Goal: Task Accomplishment & Management: Manage account settings

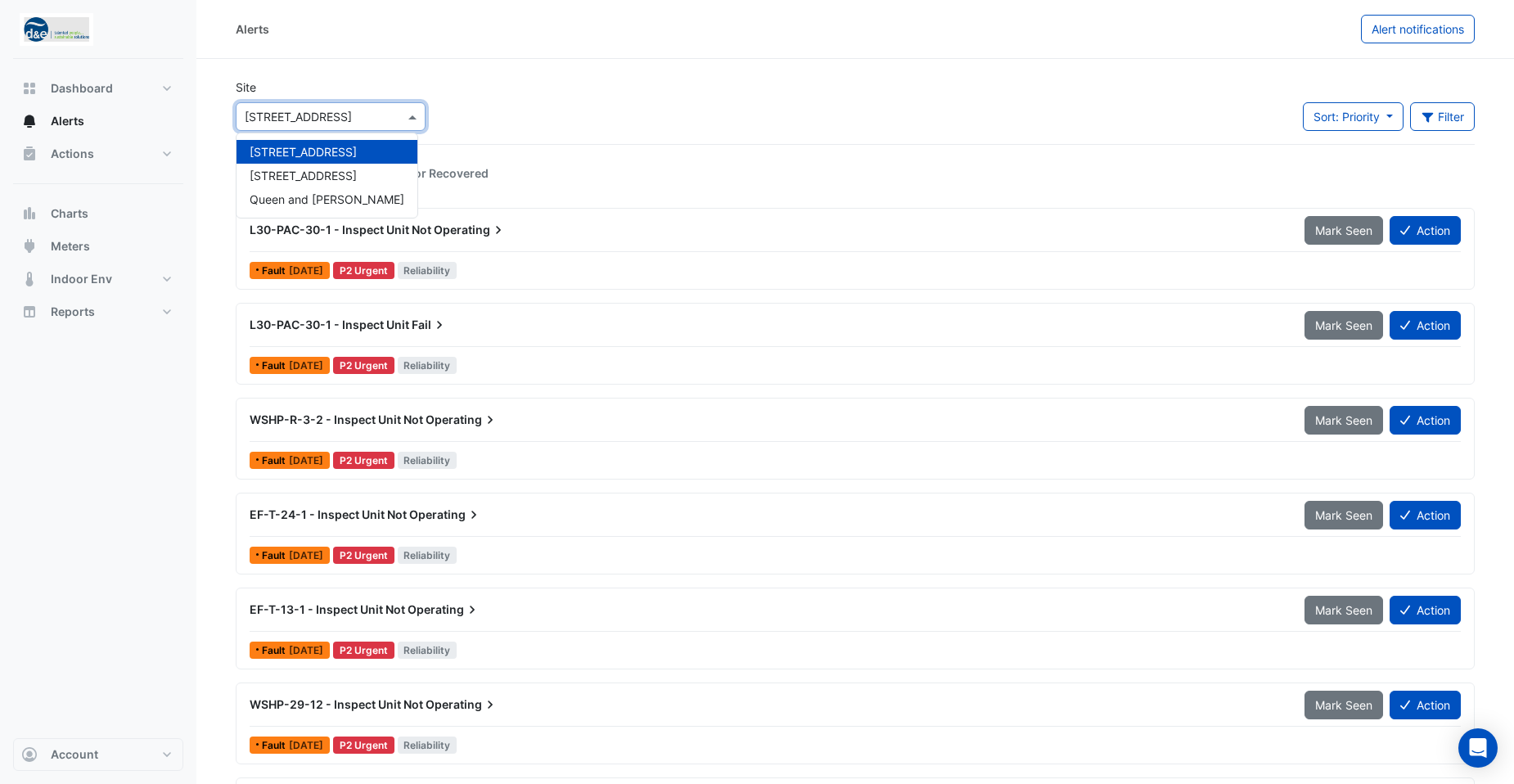
click at [405, 121] on span at bounding box center [414, 116] width 20 height 18
click at [291, 203] on span "Queen and [PERSON_NAME]" at bounding box center [326, 199] width 155 height 14
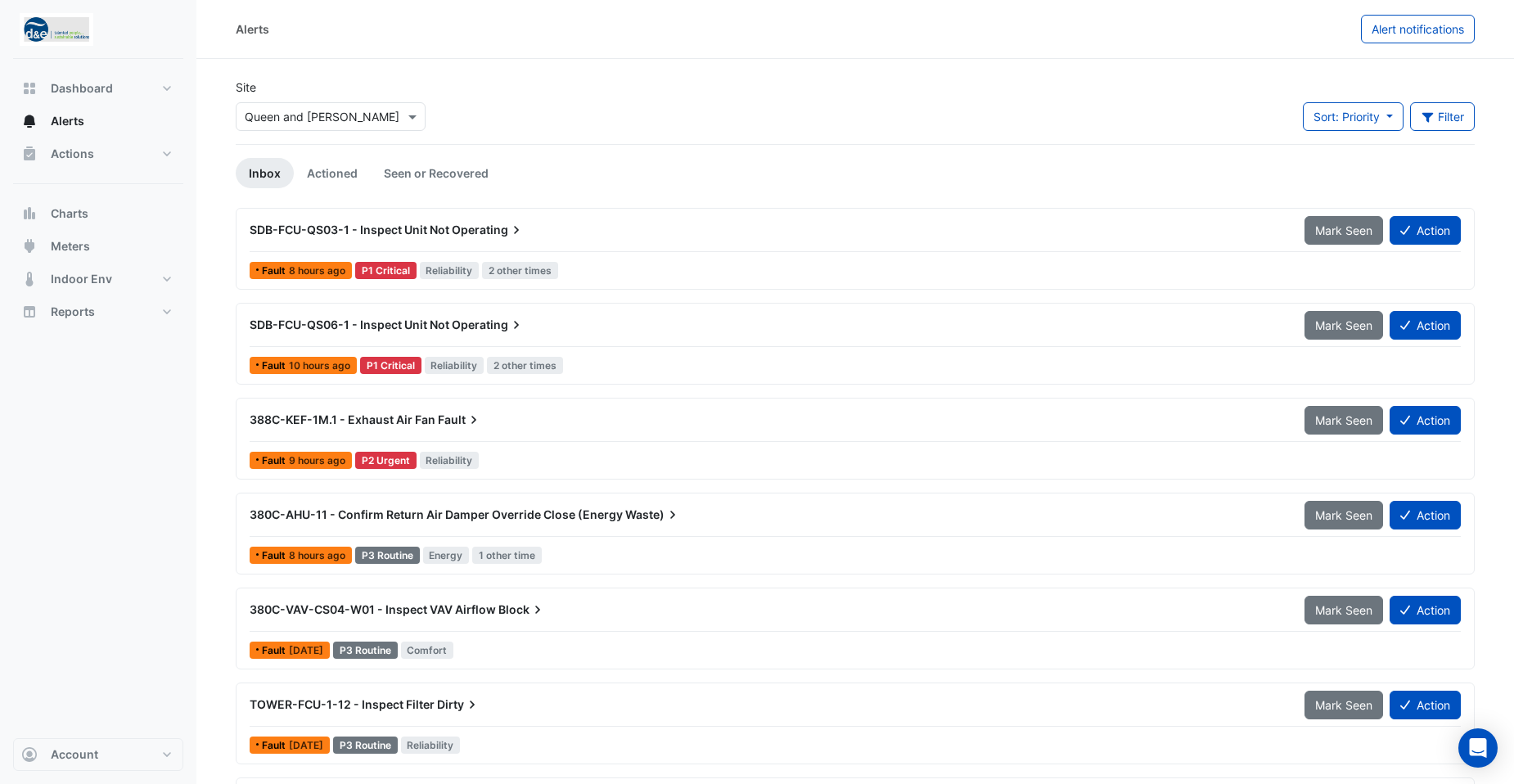
click at [756, 81] on div "Site × Queen and [PERSON_NAME] Sort: Priority Priority Updated Filter Title Pri…" at bounding box center [855, 111] width 1259 height 65
click at [84, 160] on span "Actions" at bounding box center [73, 154] width 44 height 17
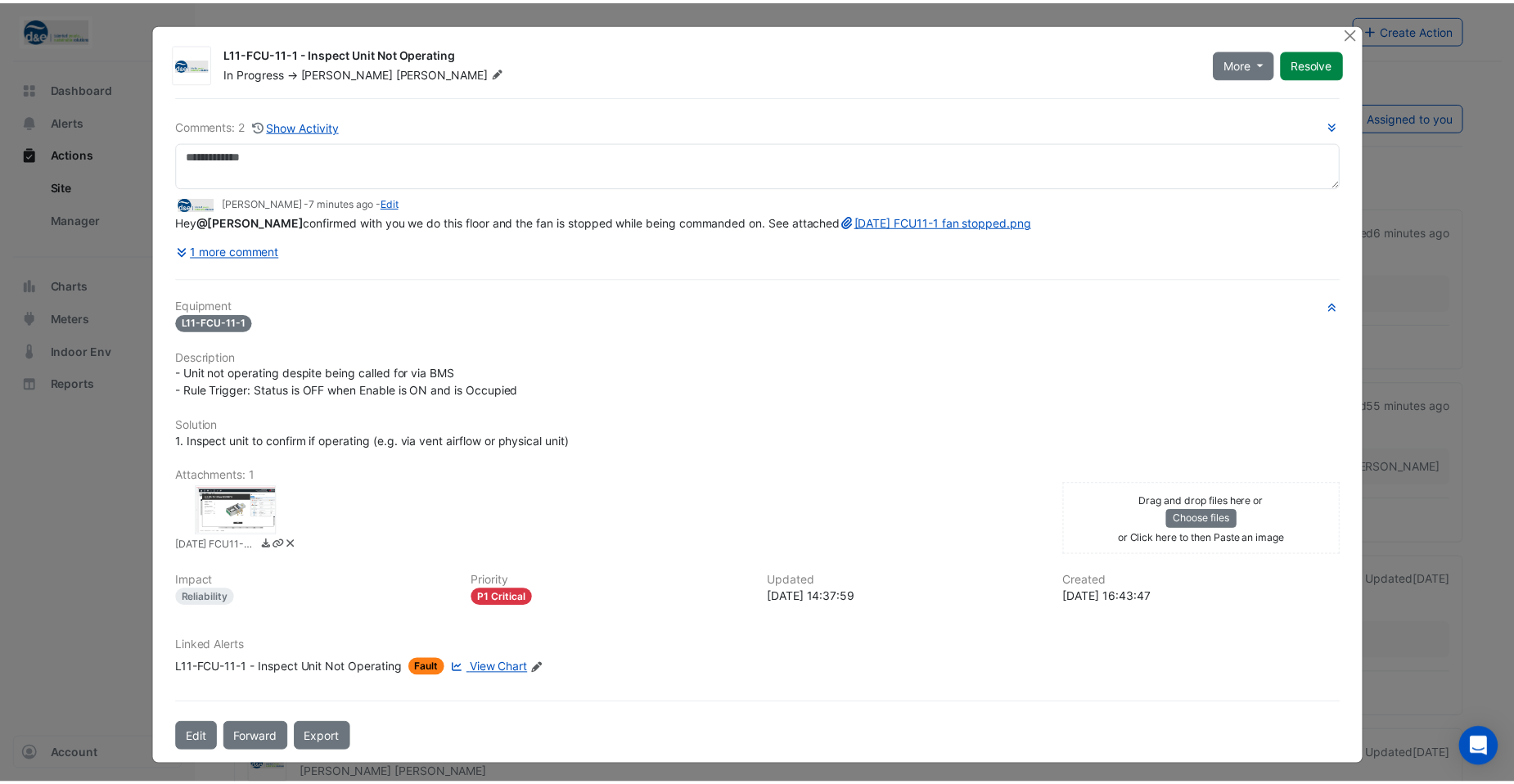
scroll to position [164, 0]
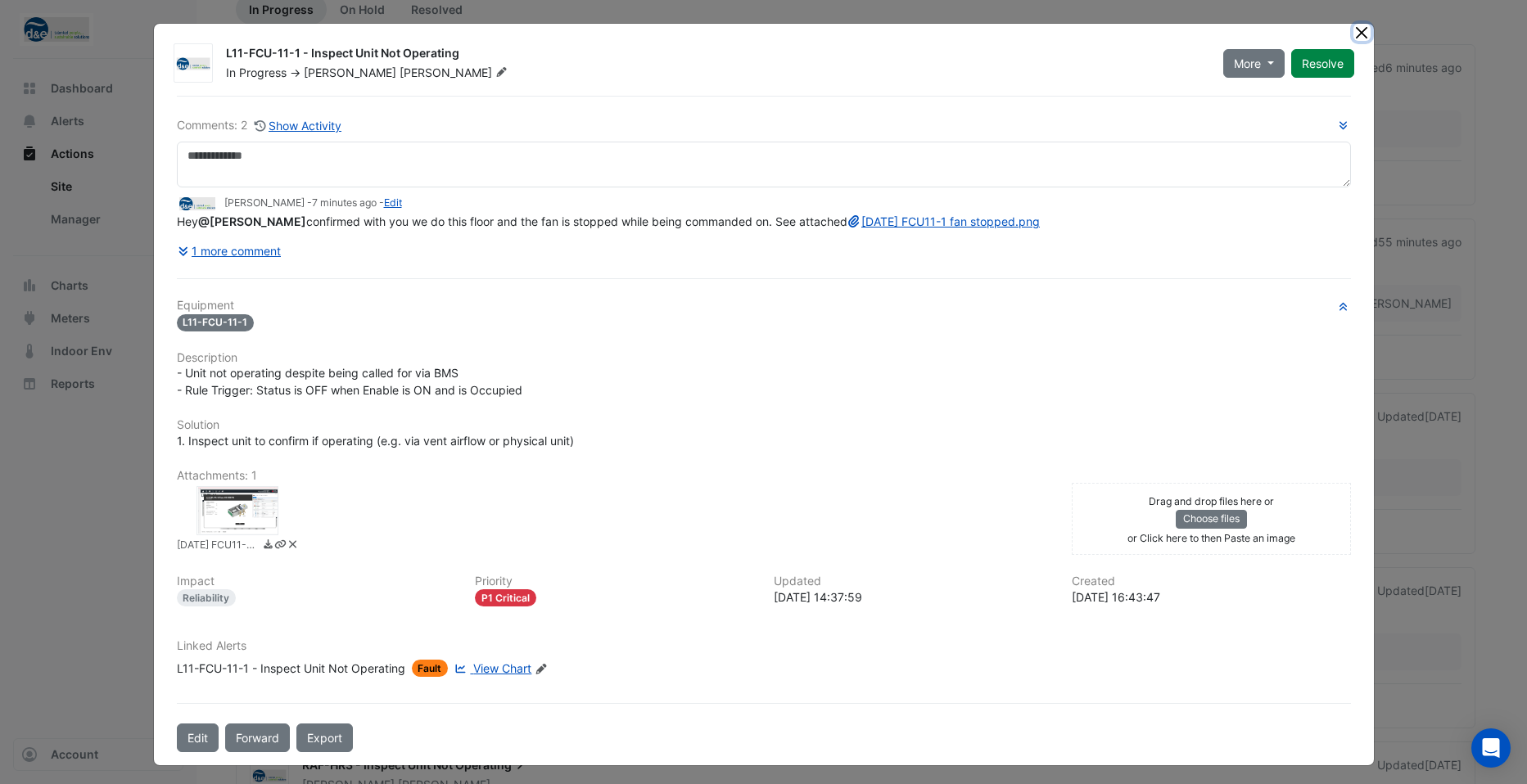
click at [1353, 35] on button "Close" at bounding box center [1361, 32] width 18 height 18
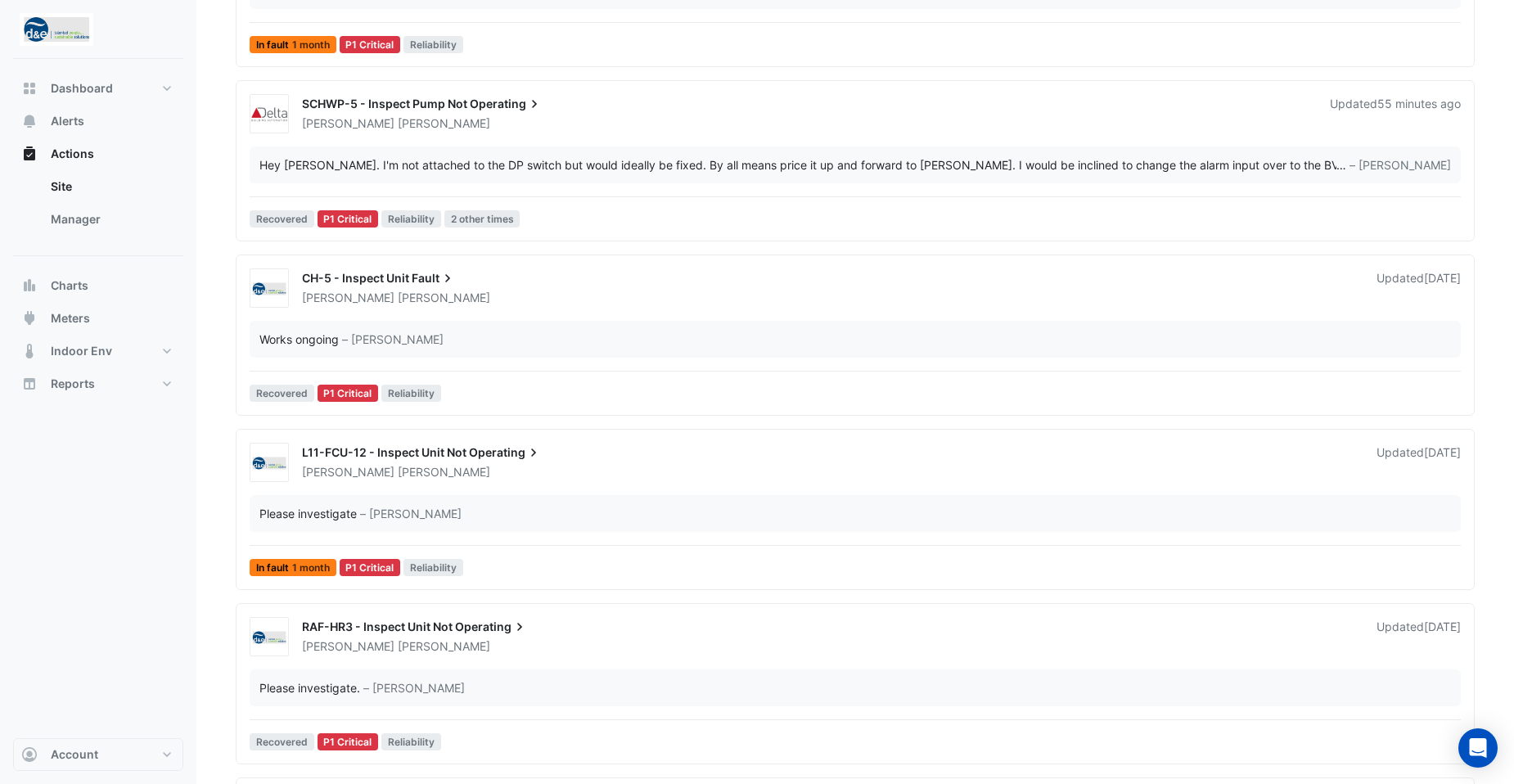
scroll to position [327, 0]
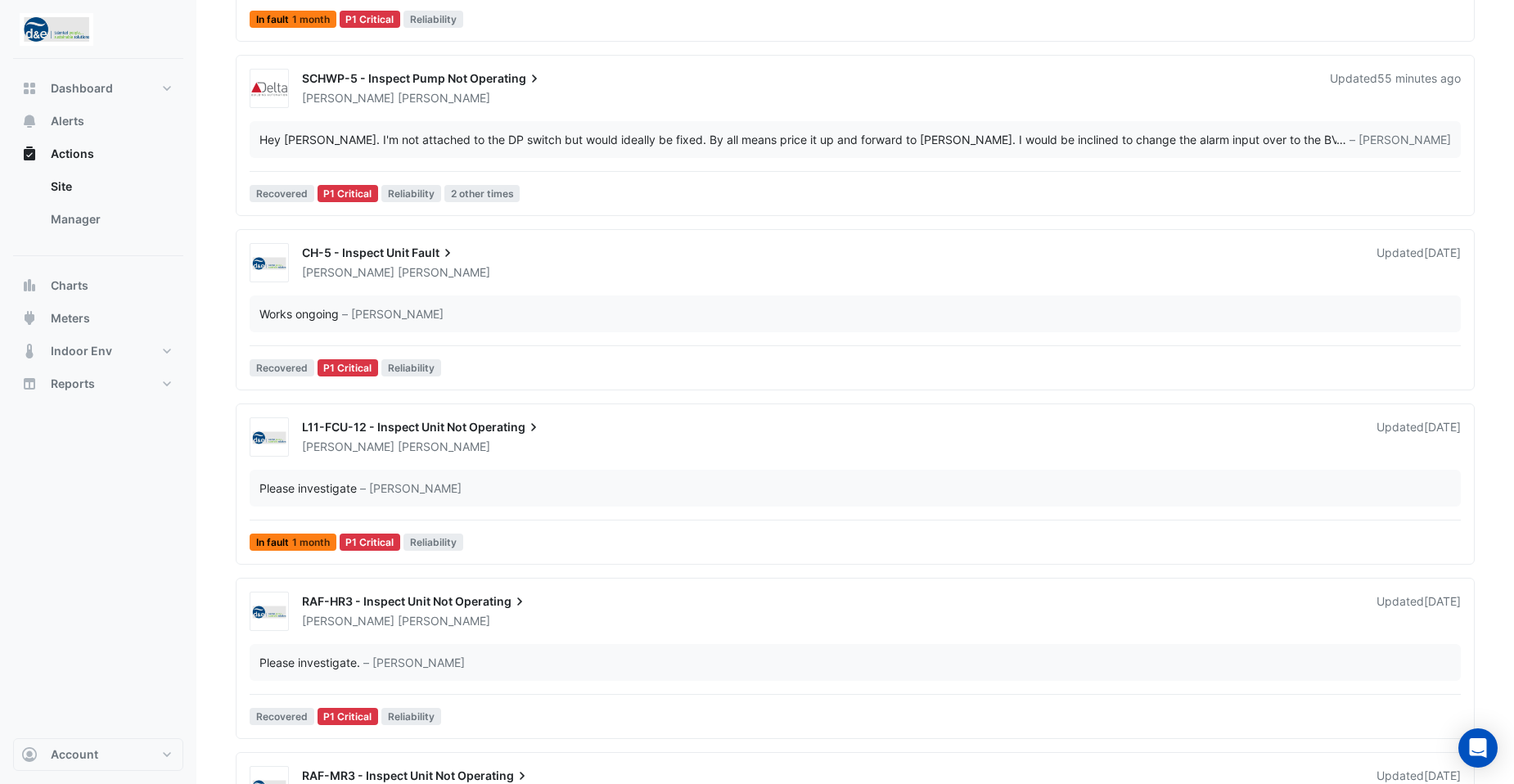
click at [633, 433] on div "L11-FCU-12 - Inspect Unit Not Operating" at bounding box center [829, 428] width 1055 height 19
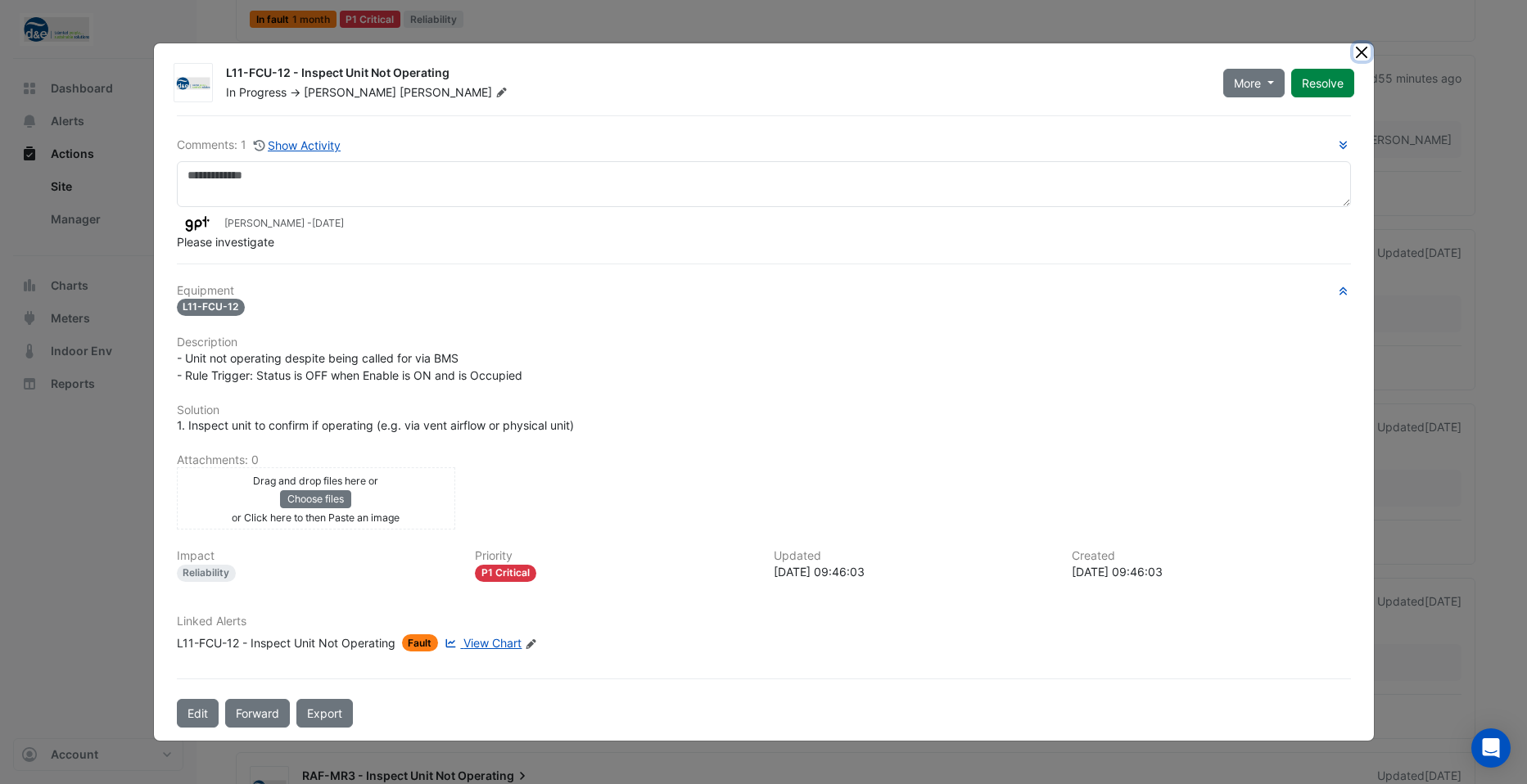
click at [1363, 54] on button "Close" at bounding box center [1361, 52] width 18 height 18
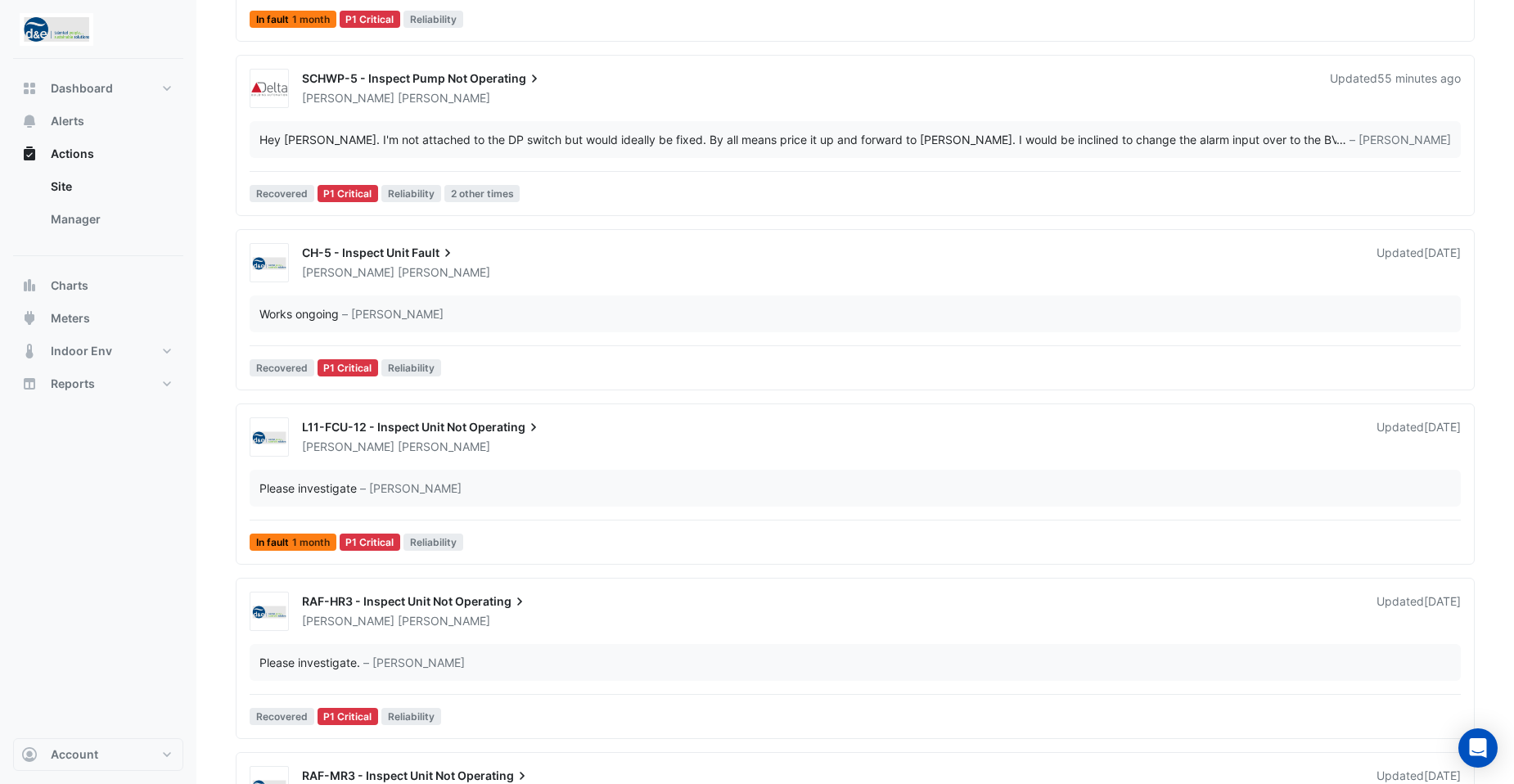
click at [613, 428] on div "L11-FCU-12 - Inspect Unit Not Operating" at bounding box center [829, 428] width 1055 height 19
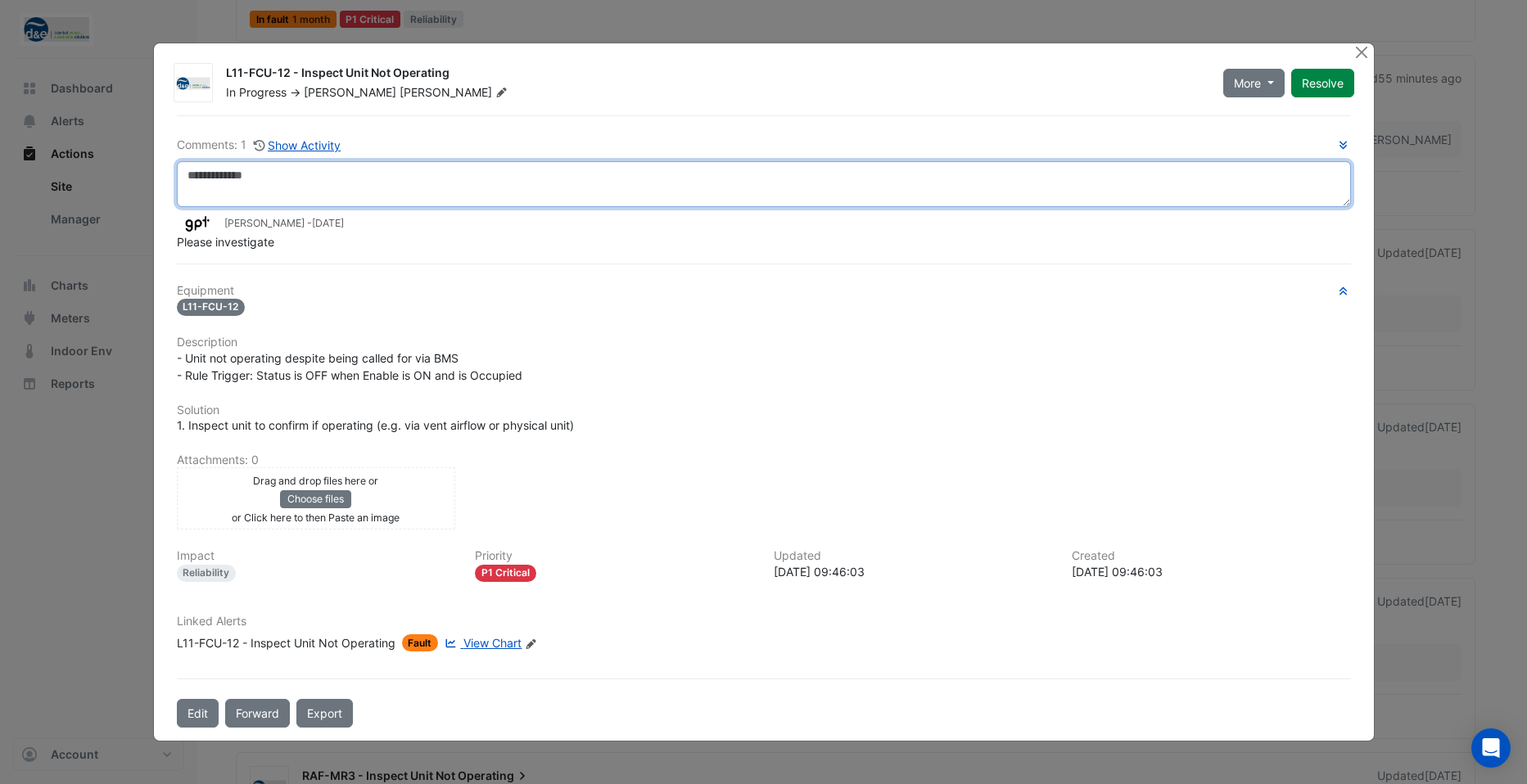
click at [414, 177] on textarea at bounding box center [764, 184] width 1174 height 46
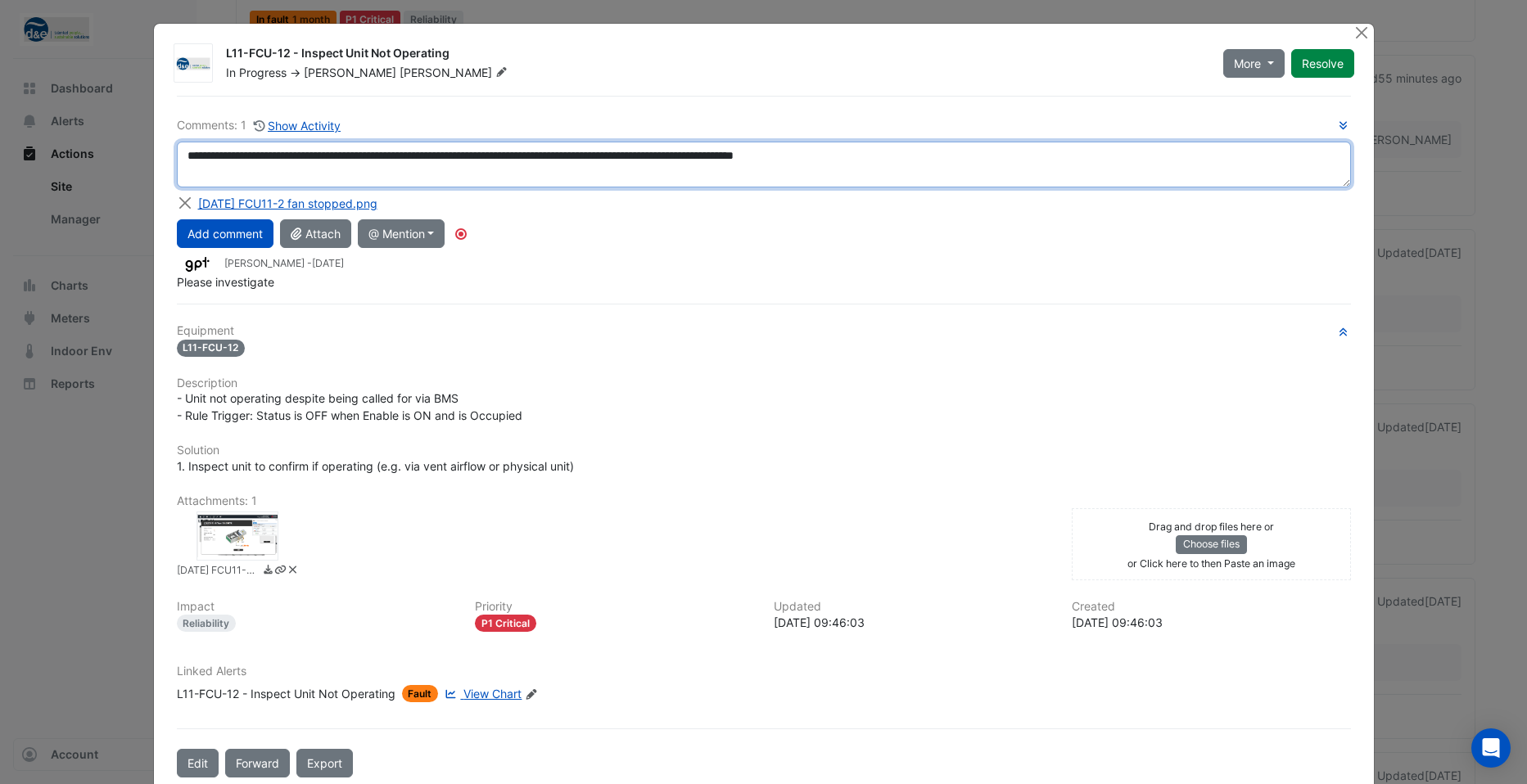
click at [933, 158] on textarea "**********" at bounding box center [764, 164] width 1174 height 46
type textarea "**********"
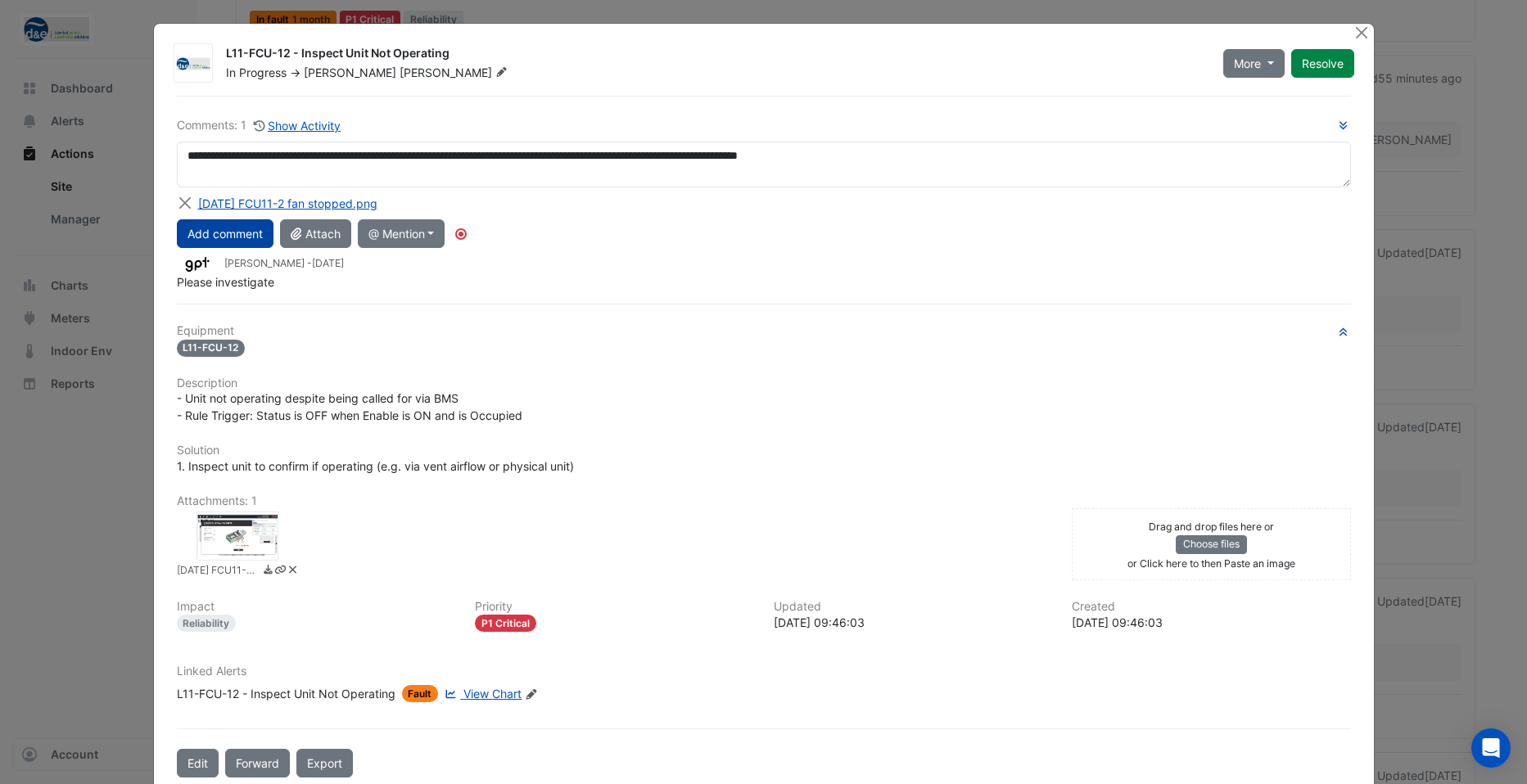
click at [235, 239] on button "Add comment" at bounding box center [224, 233] width 96 height 28
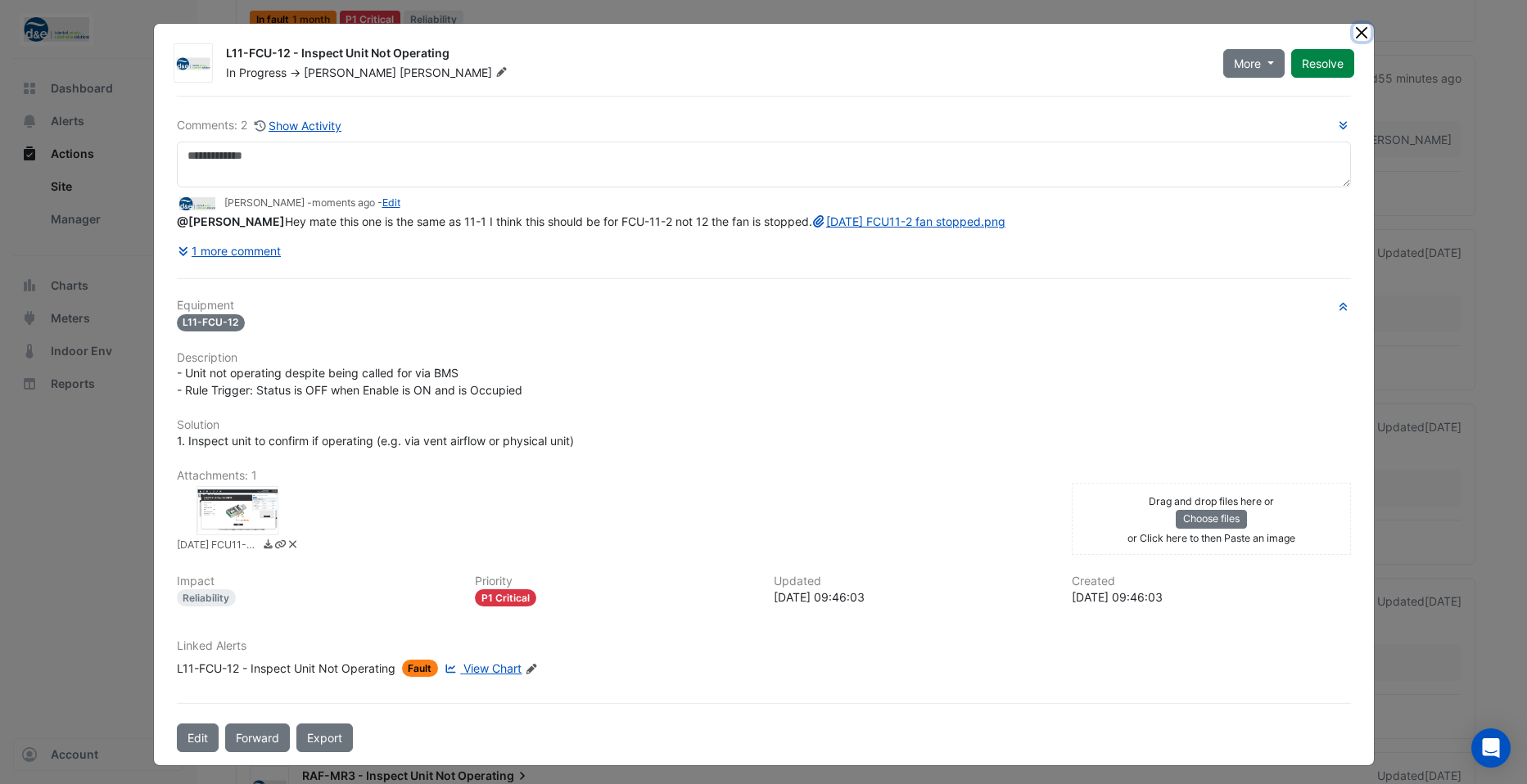
click at [1355, 30] on button "Close" at bounding box center [1361, 32] width 18 height 18
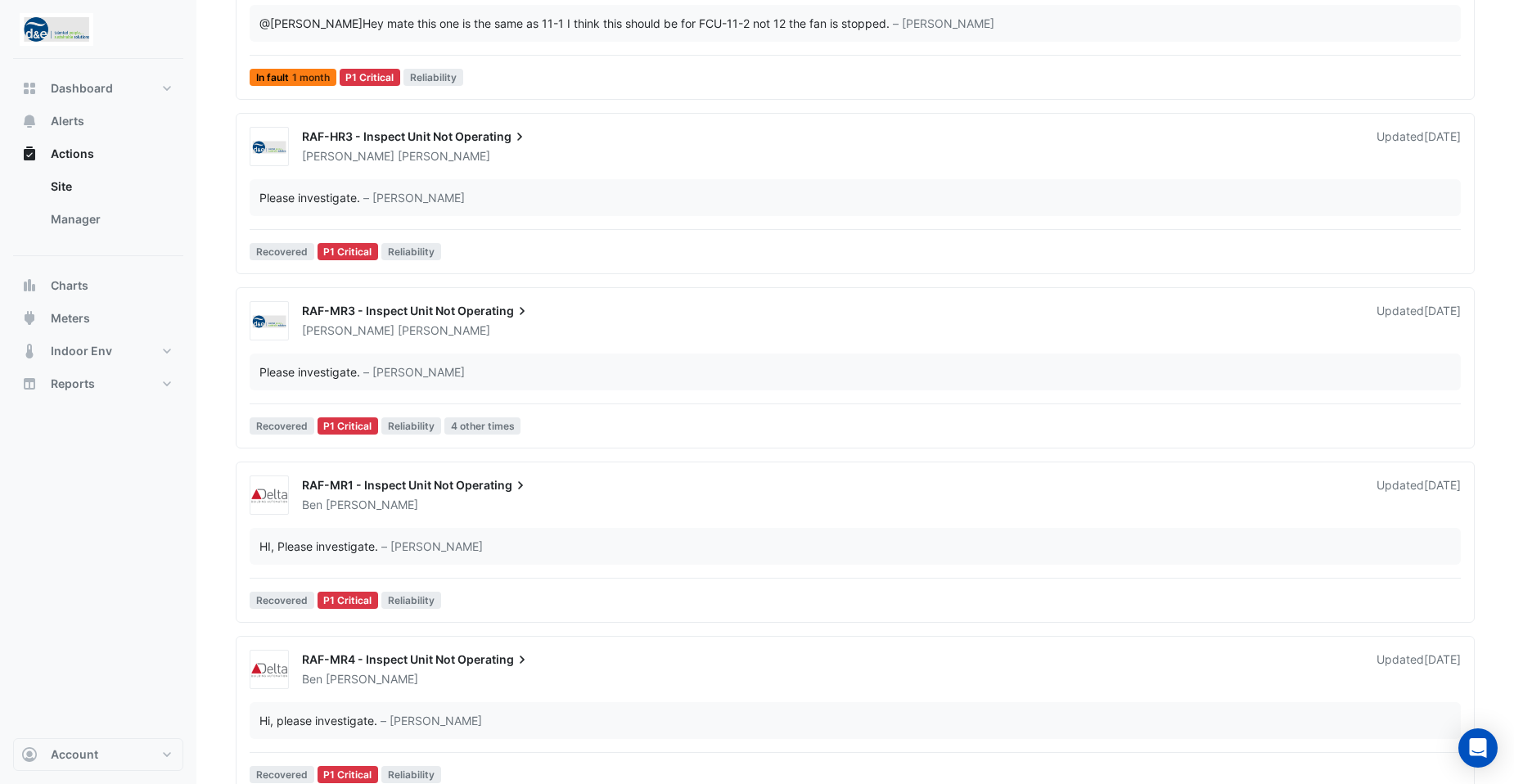
scroll to position [654, 0]
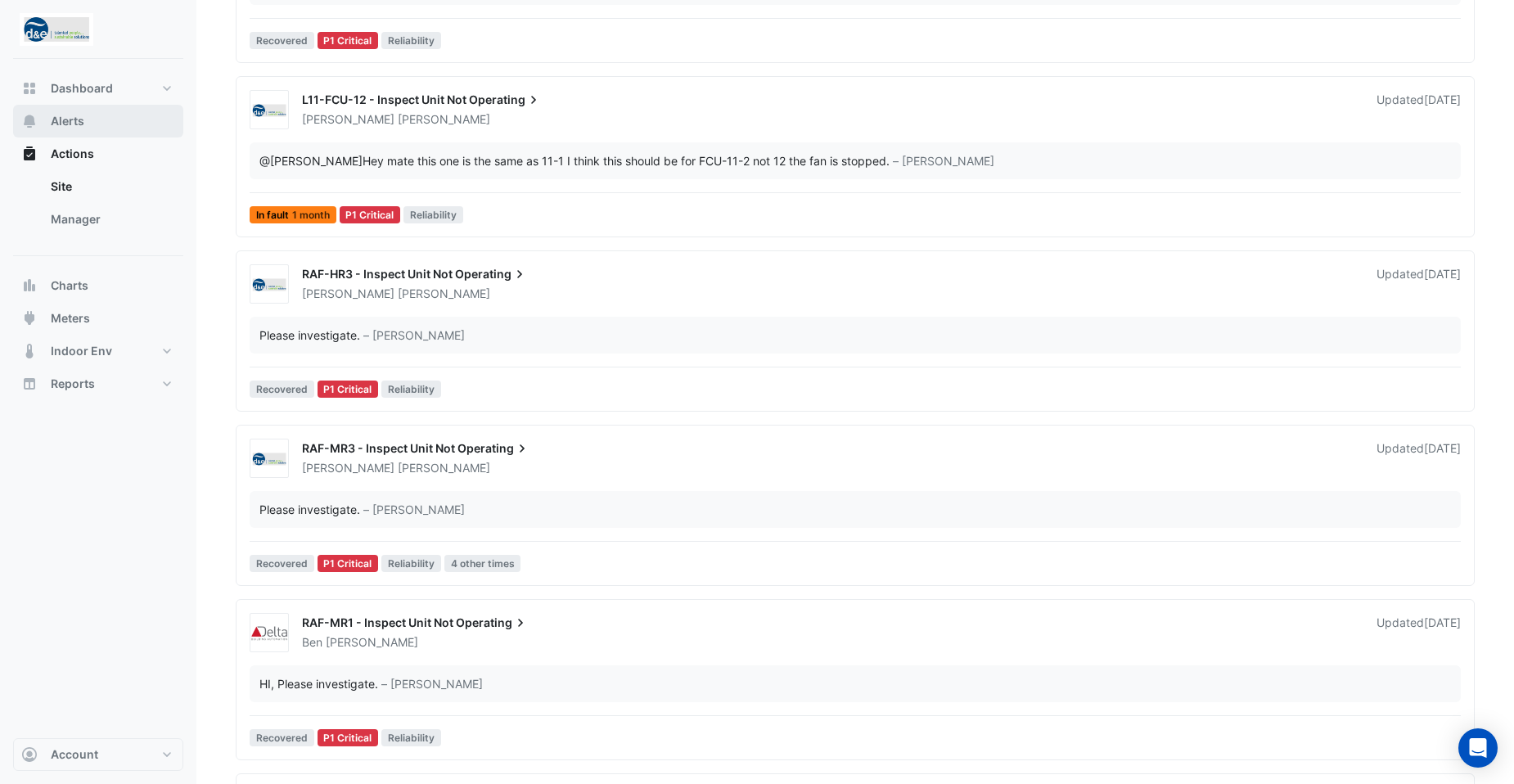
click at [74, 117] on span "Alerts" at bounding box center [68, 121] width 33 height 17
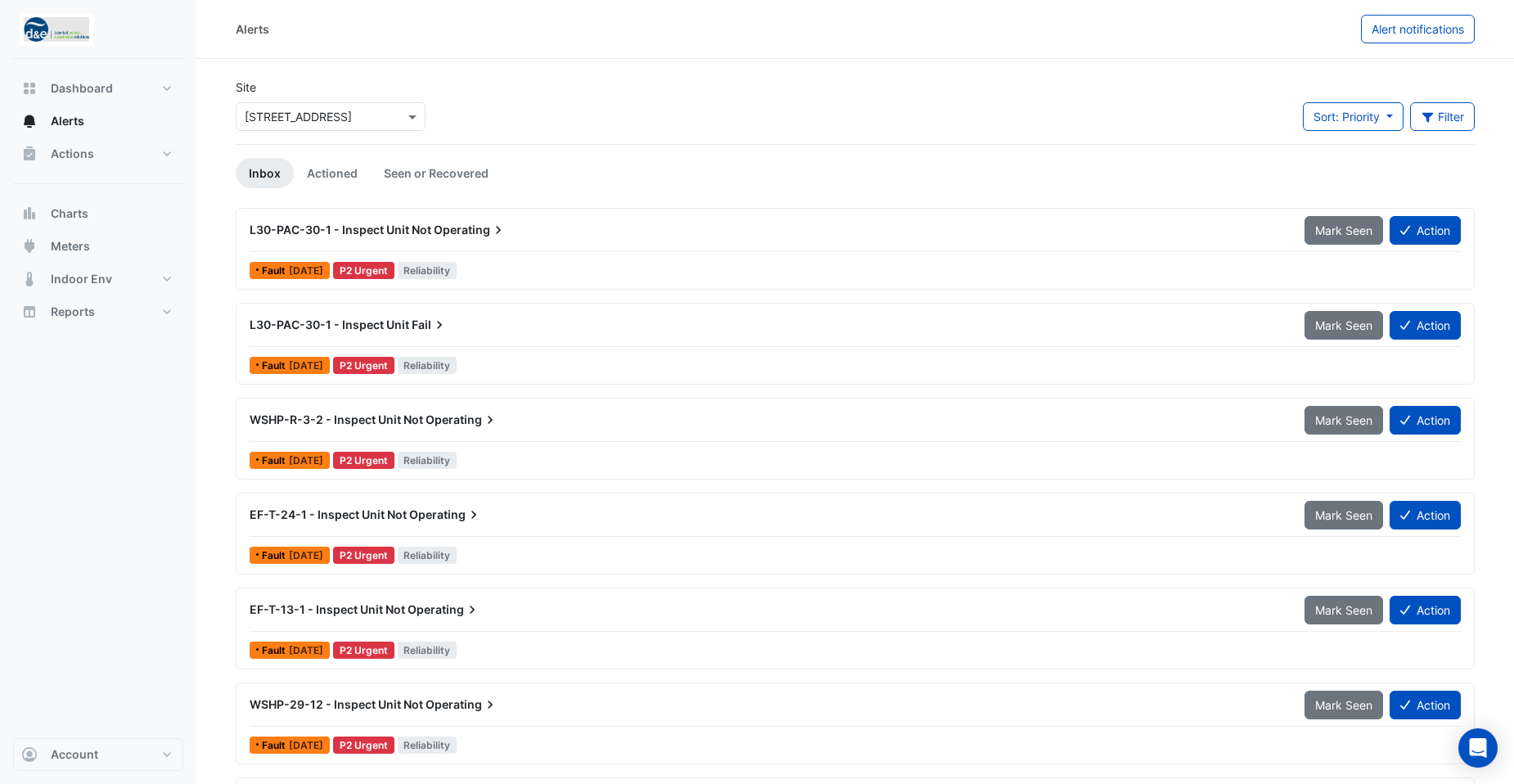
click at [423, 234] on span "L30-PAC-30-1 - Inspect Unit Not" at bounding box center [340, 229] width 182 height 14
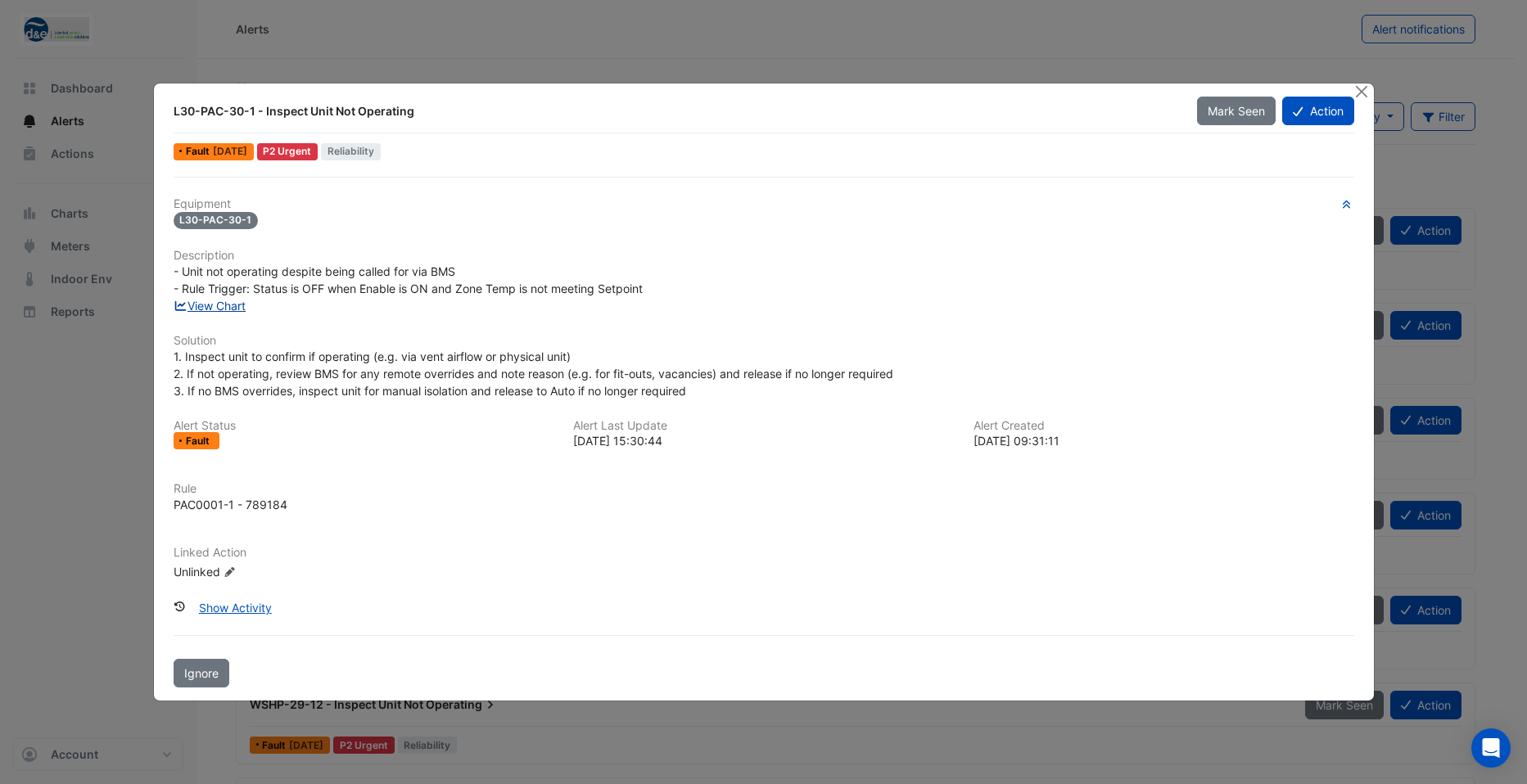
click at [214, 307] on link "View Chart" at bounding box center [209, 305] width 73 height 14
click at [1308, 112] on button "Action" at bounding box center [1317, 110] width 71 height 28
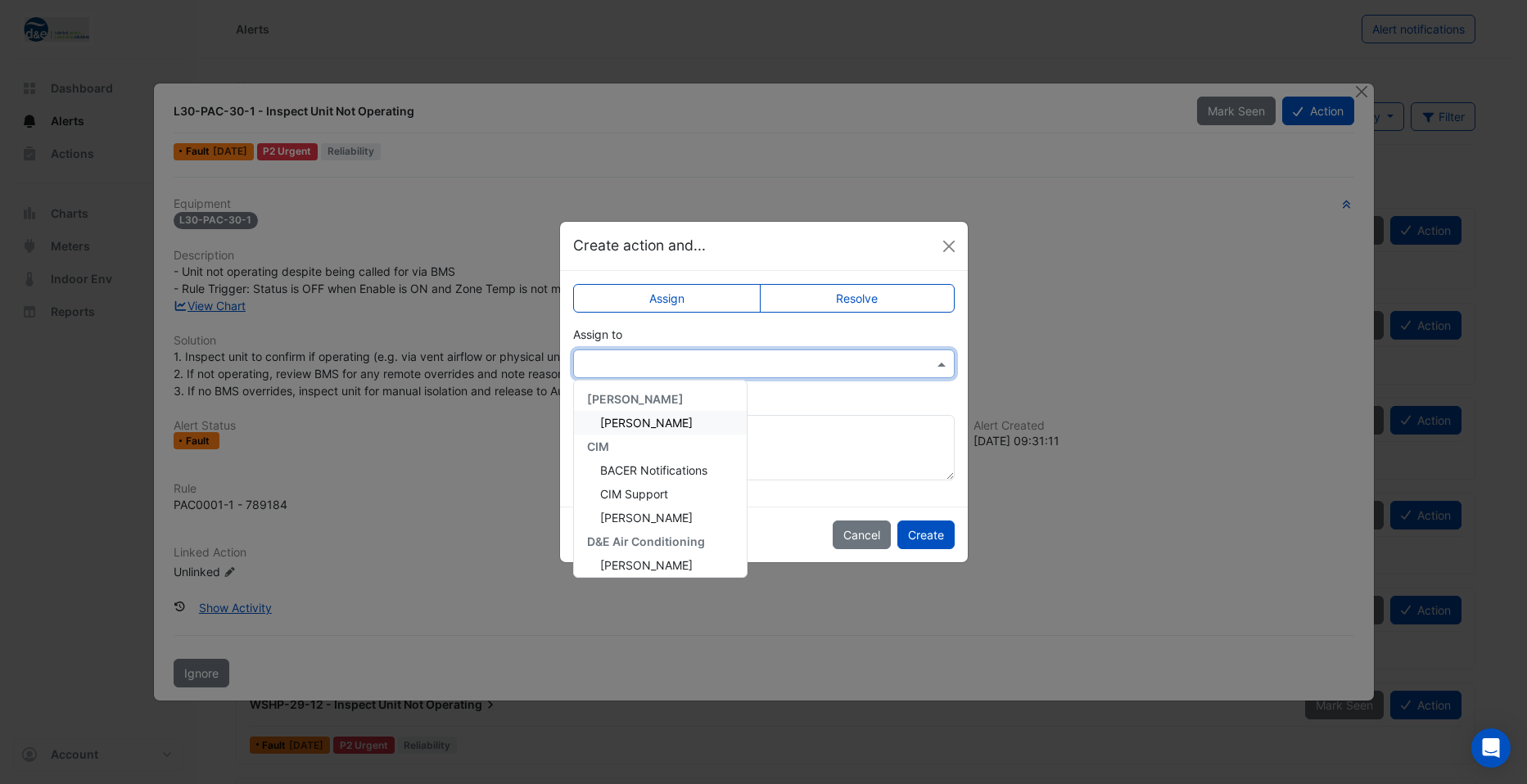
click at [694, 358] on input "text" at bounding box center [747, 364] width 331 height 18
type input "*"
click at [641, 535] on span "[PERSON_NAME]" at bounding box center [646, 541] width 92 height 14
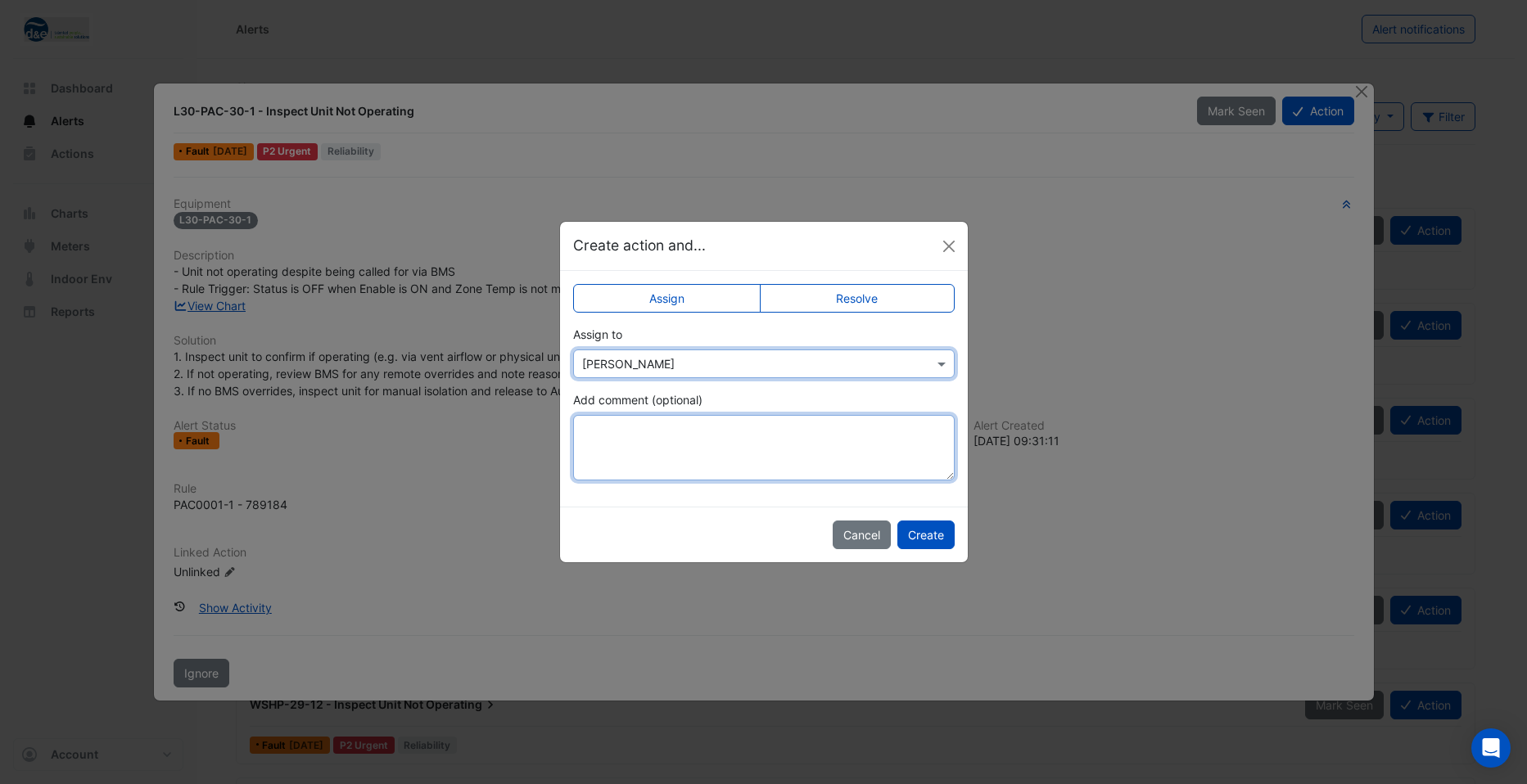
click at [666, 436] on textarea "Add comment (optional)" at bounding box center [764, 448] width 382 height 65
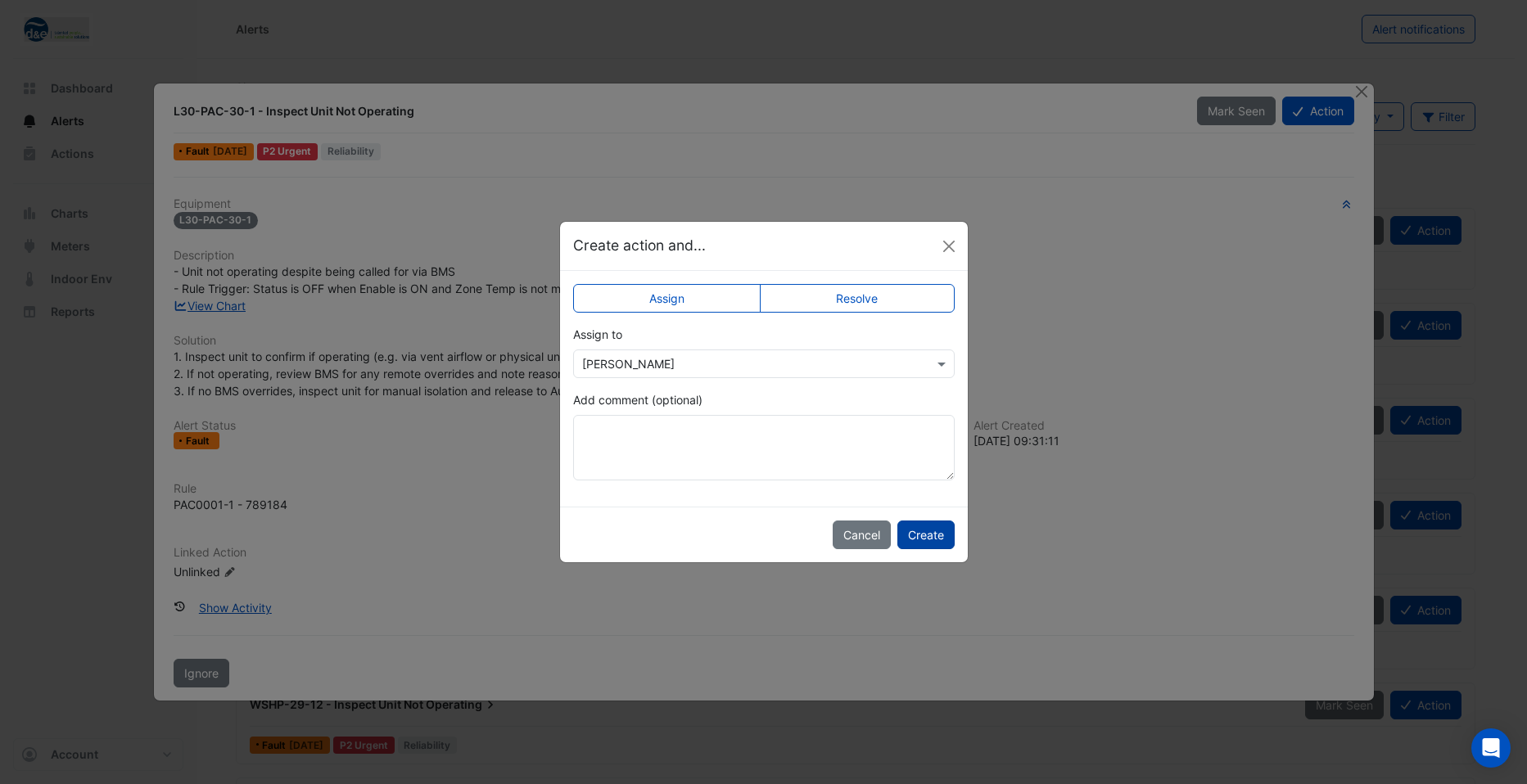
click at [931, 536] on button "Create" at bounding box center [926, 535] width 57 height 28
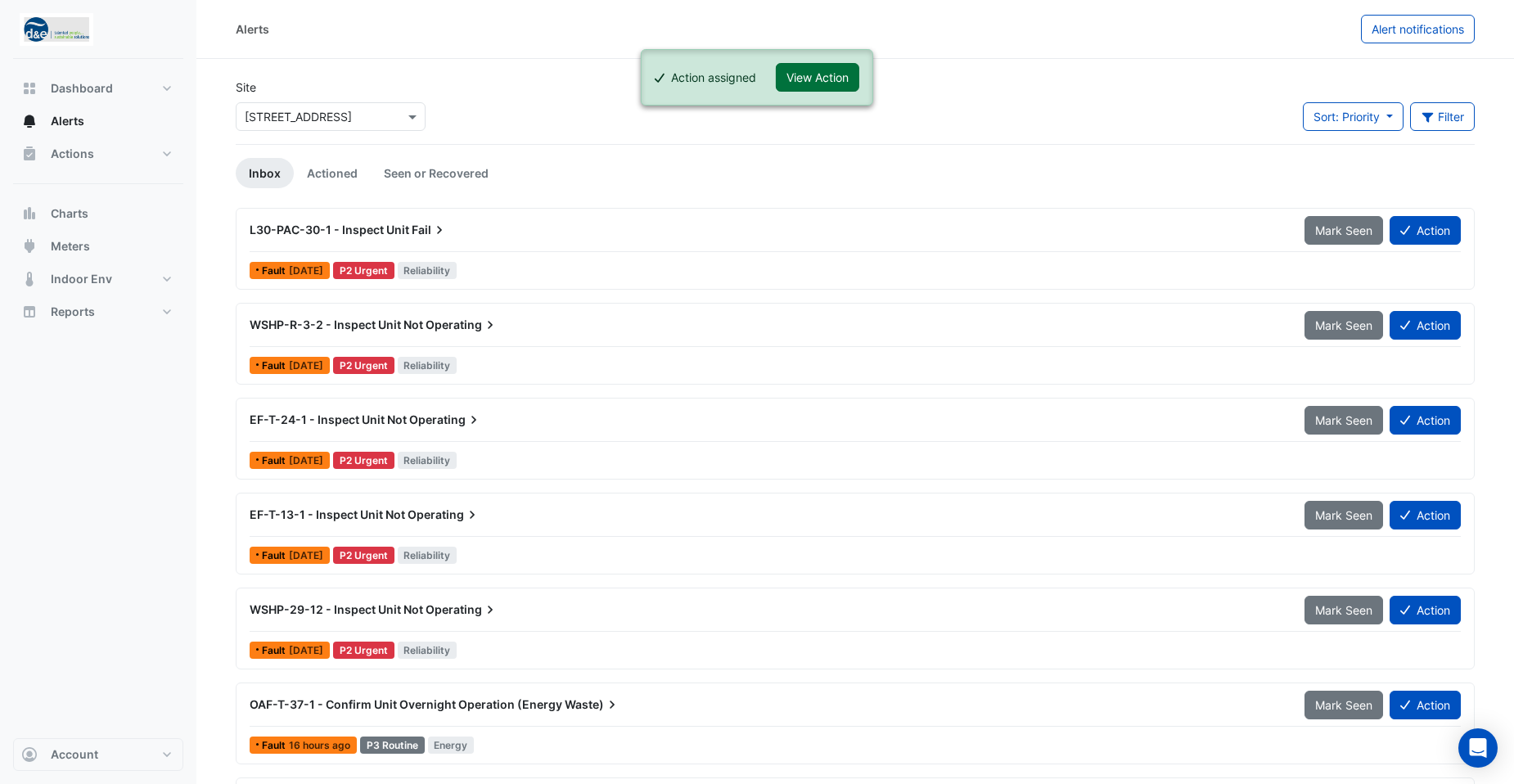
click at [834, 73] on button "View Action" at bounding box center [818, 77] width 84 height 28
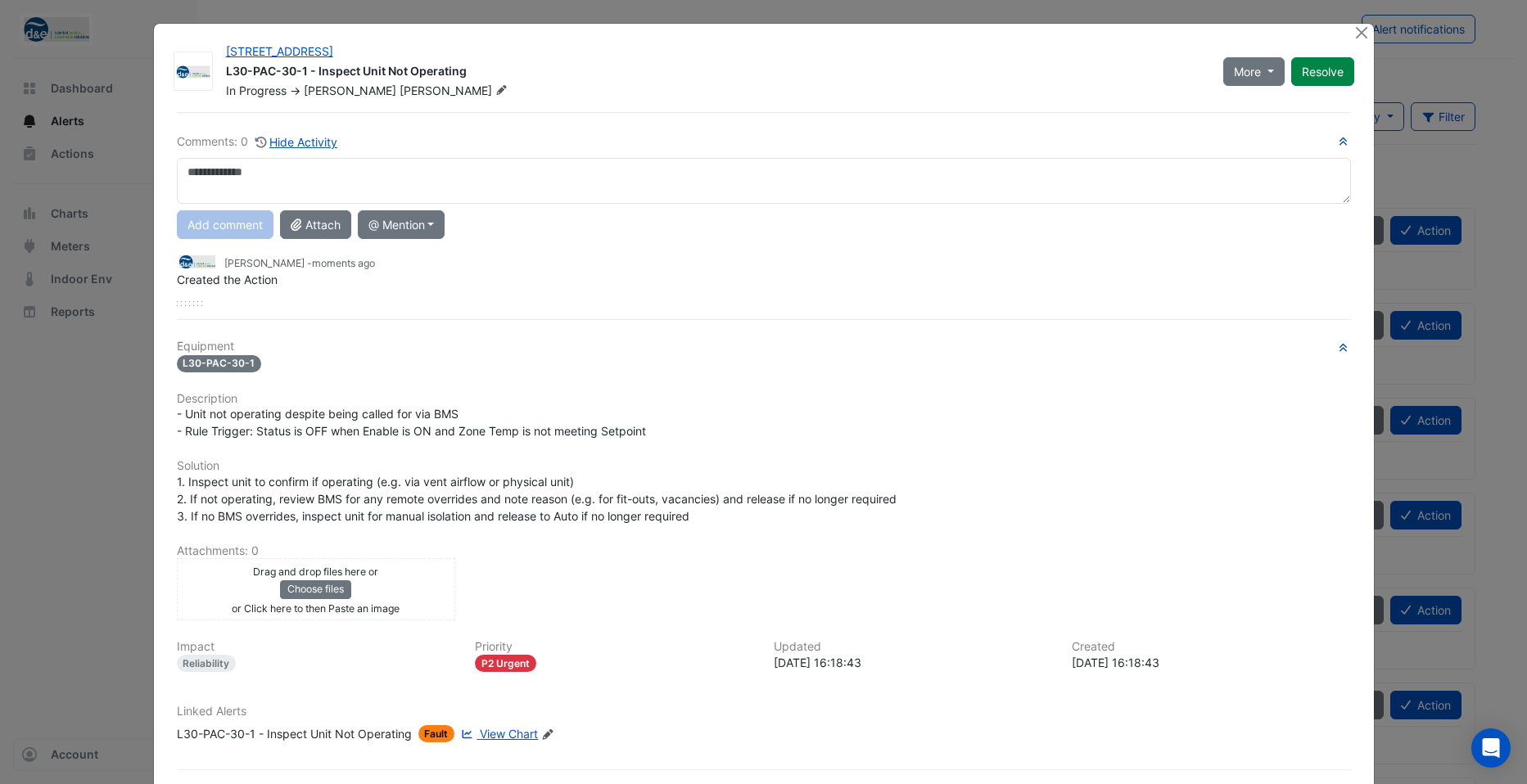
click at [384, 178] on textarea at bounding box center [764, 181] width 1174 height 46
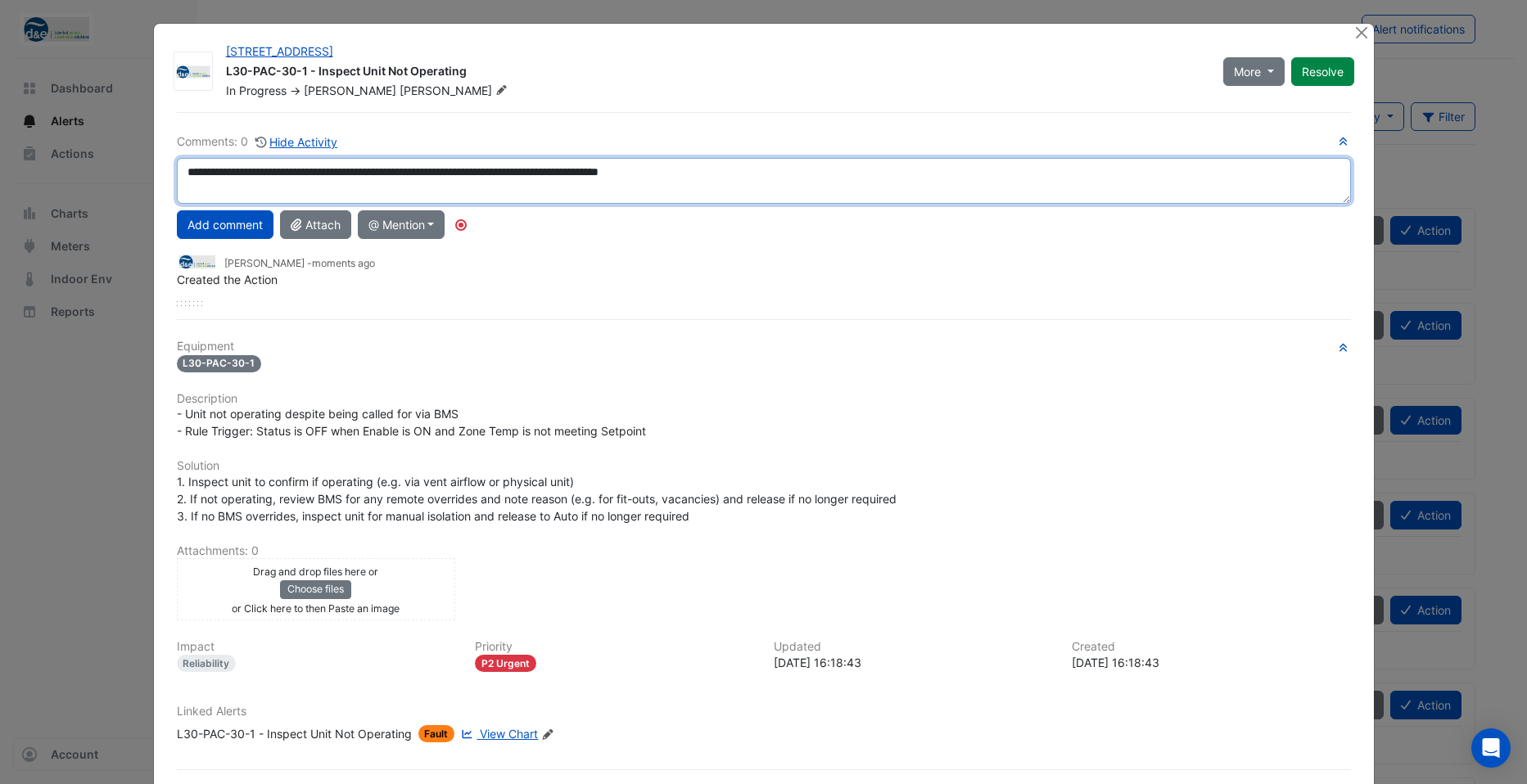
click at [732, 171] on textarea "**********" at bounding box center [764, 181] width 1174 height 46
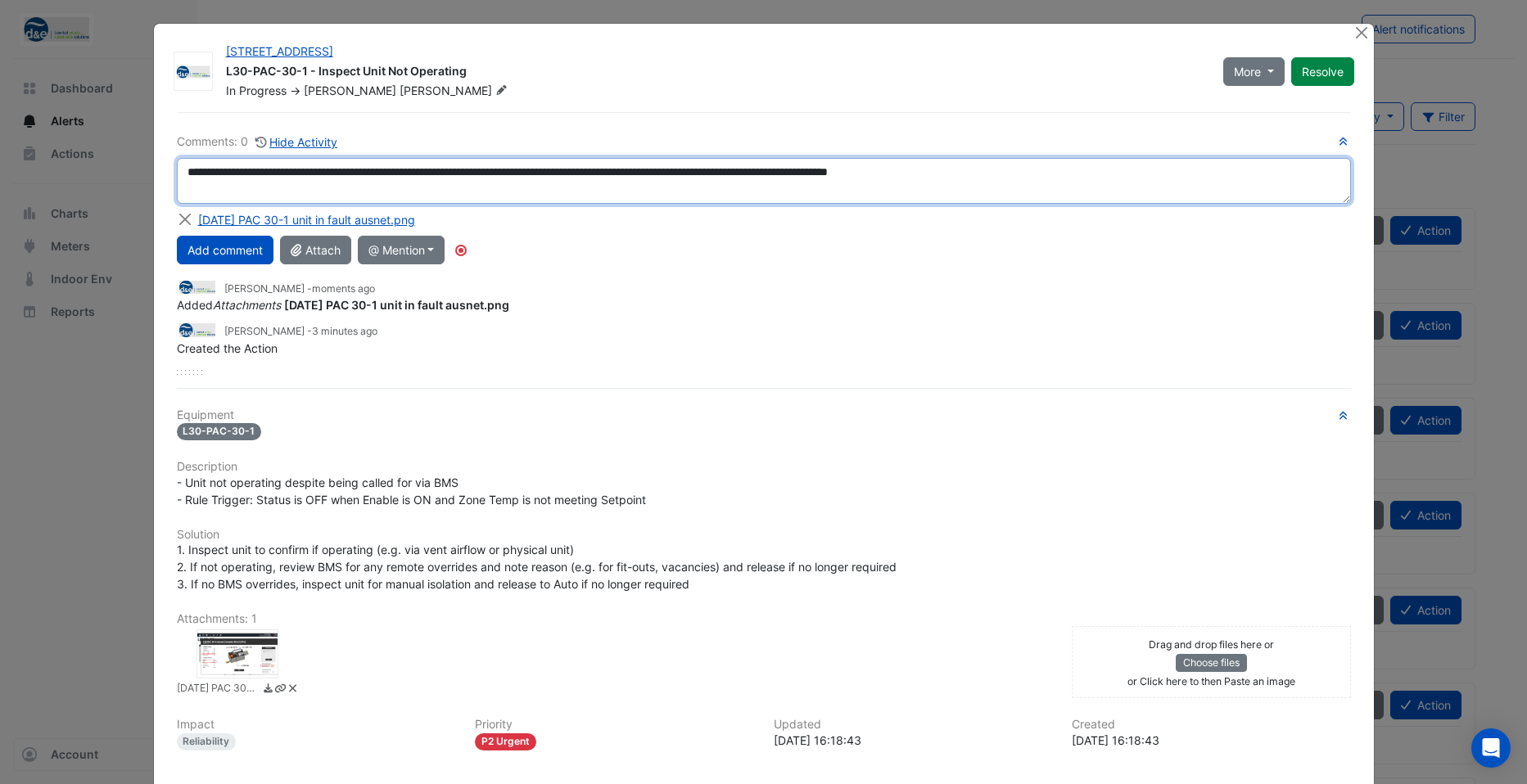
click at [1065, 172] on textarea "**********" at bounding box center [764, 181] width 1174 height 46
type textarea "**********"
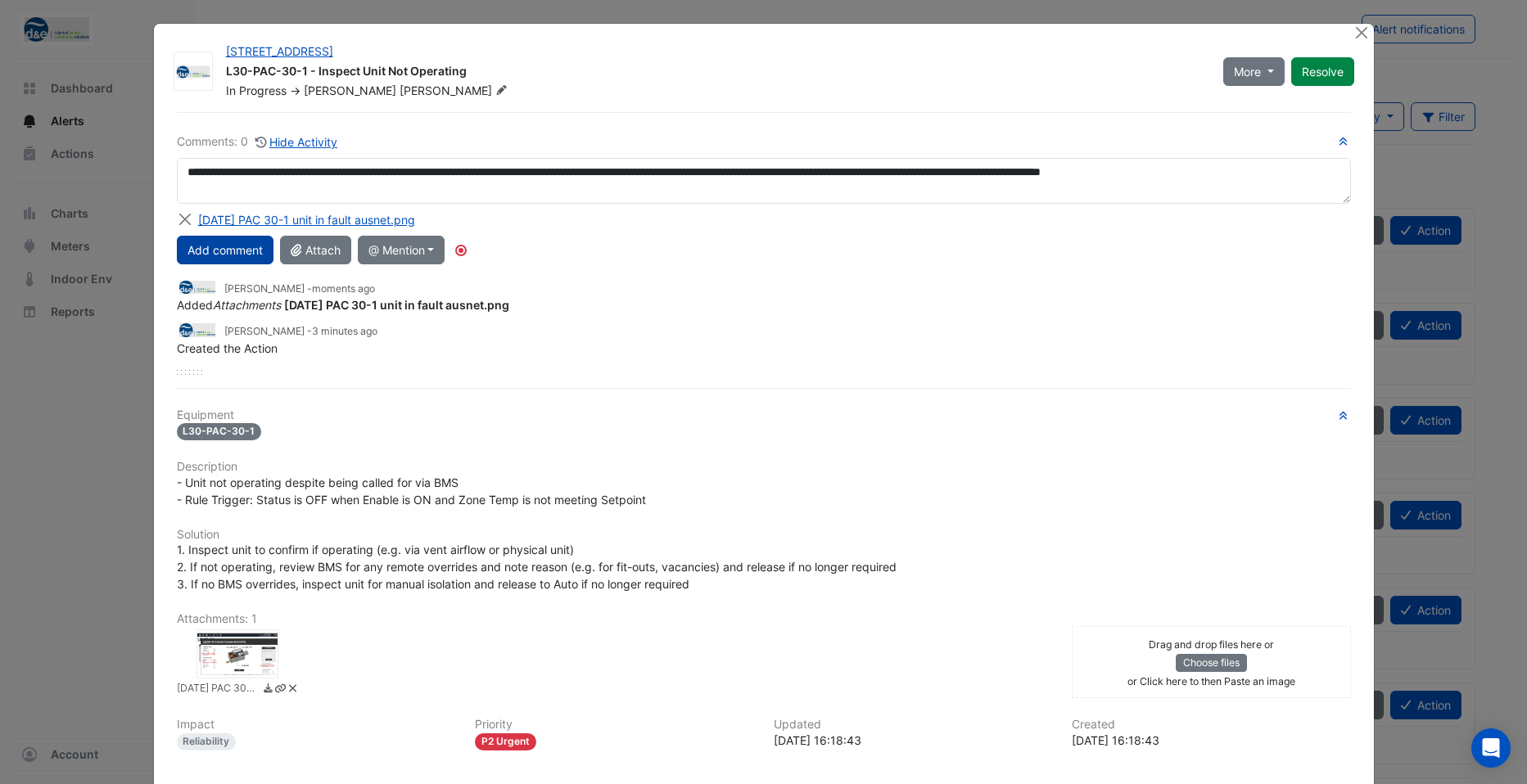
click at [192, 256] on button "Add comment" at bounding box center [224, 250] width 96 height 28
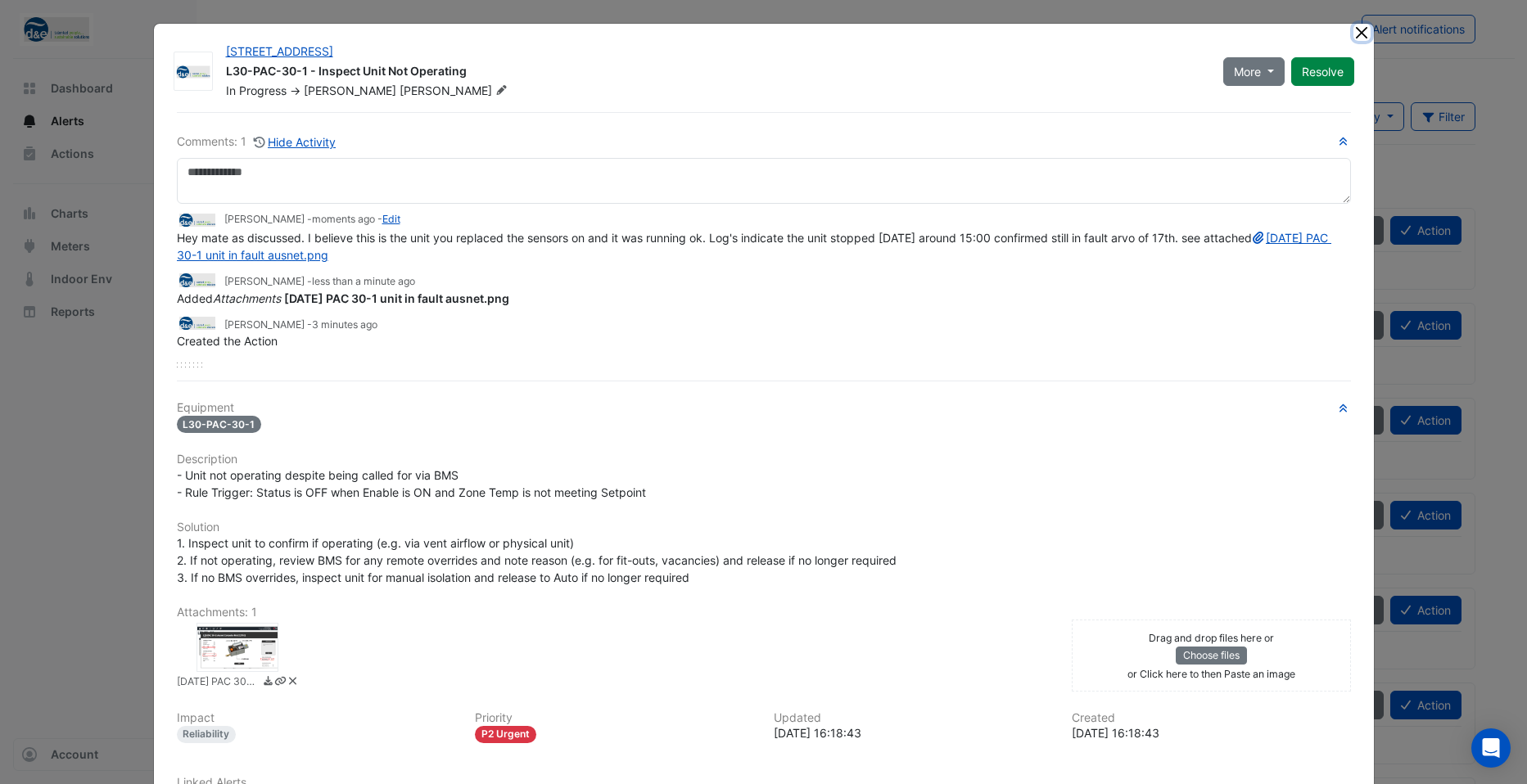
click at [1355, 33] on button "Close" at bounding box center [1361, 32] width 18 height 18
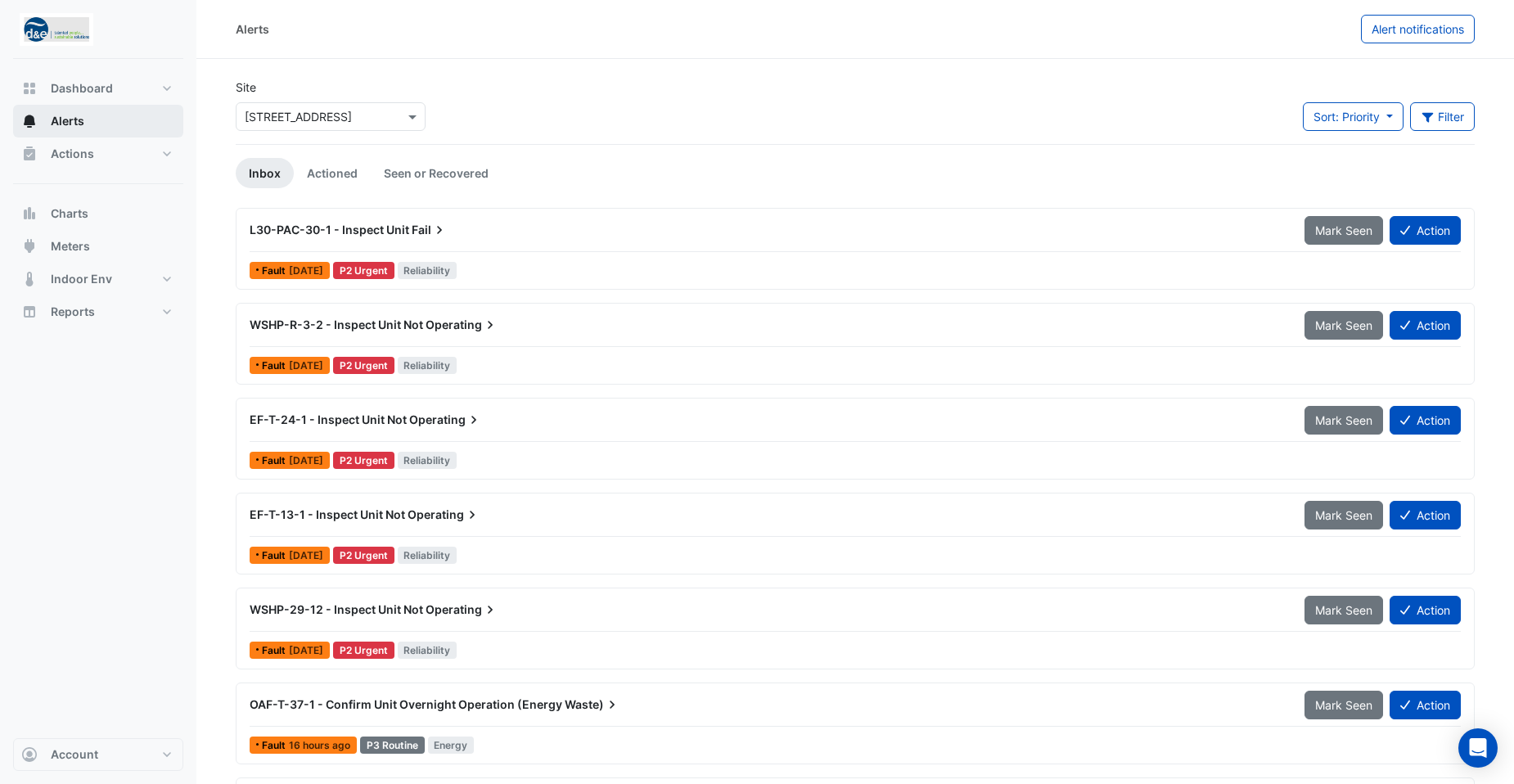
click at [71, 128] on span "Alerts" at bounding box center [68, 121] width 33 height 17
click at [1357, 235] on span "Mark Seen" at bounding box center [1343, 230] width 57 height 14
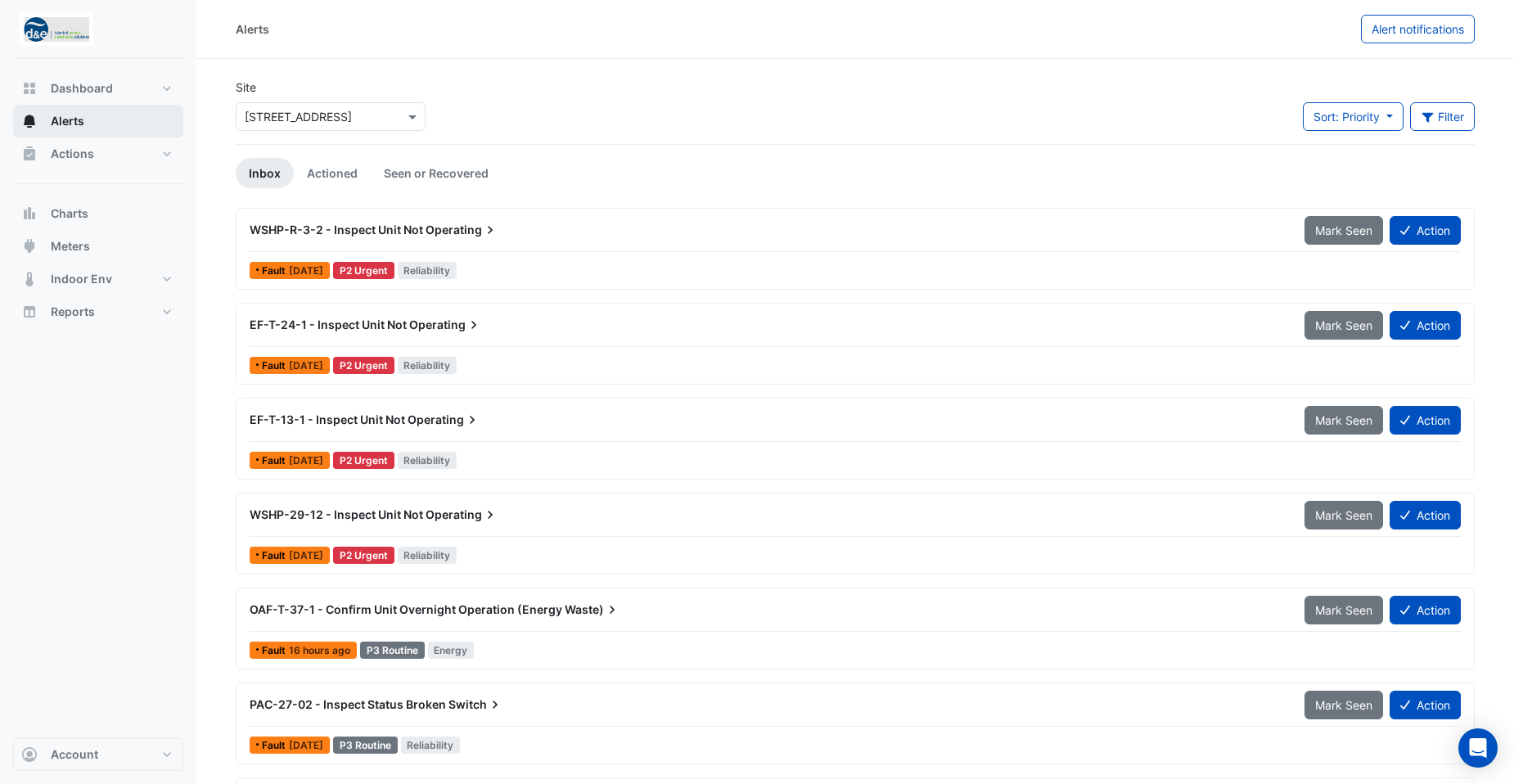
click at [67, 121] on span "Alerts" at bounding box center [68, 121] width 33 height 17
click at [60, 151] on span "Actions" at bounding box center [73, 154] width 44 height 17
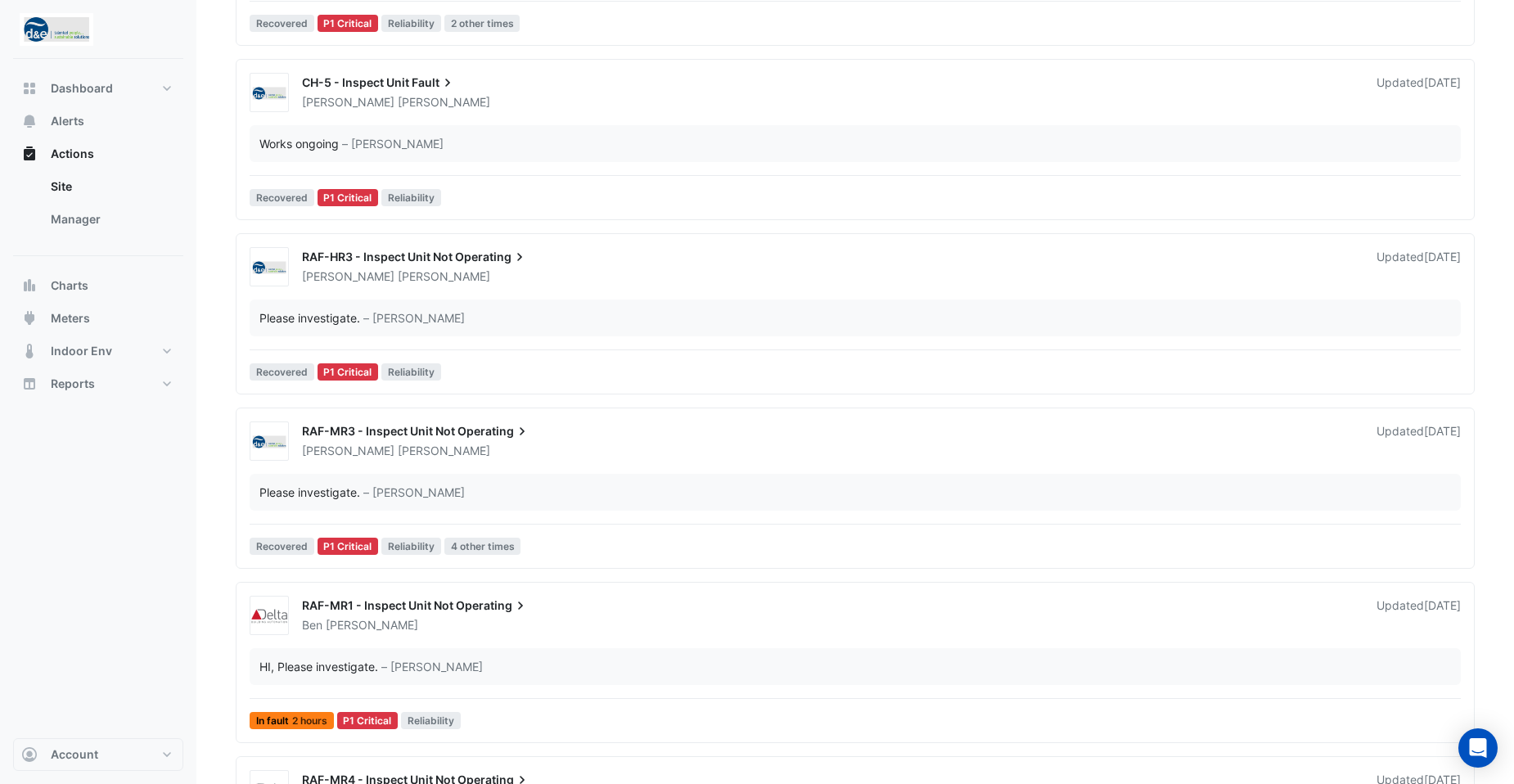
scroll to position [327, 0]
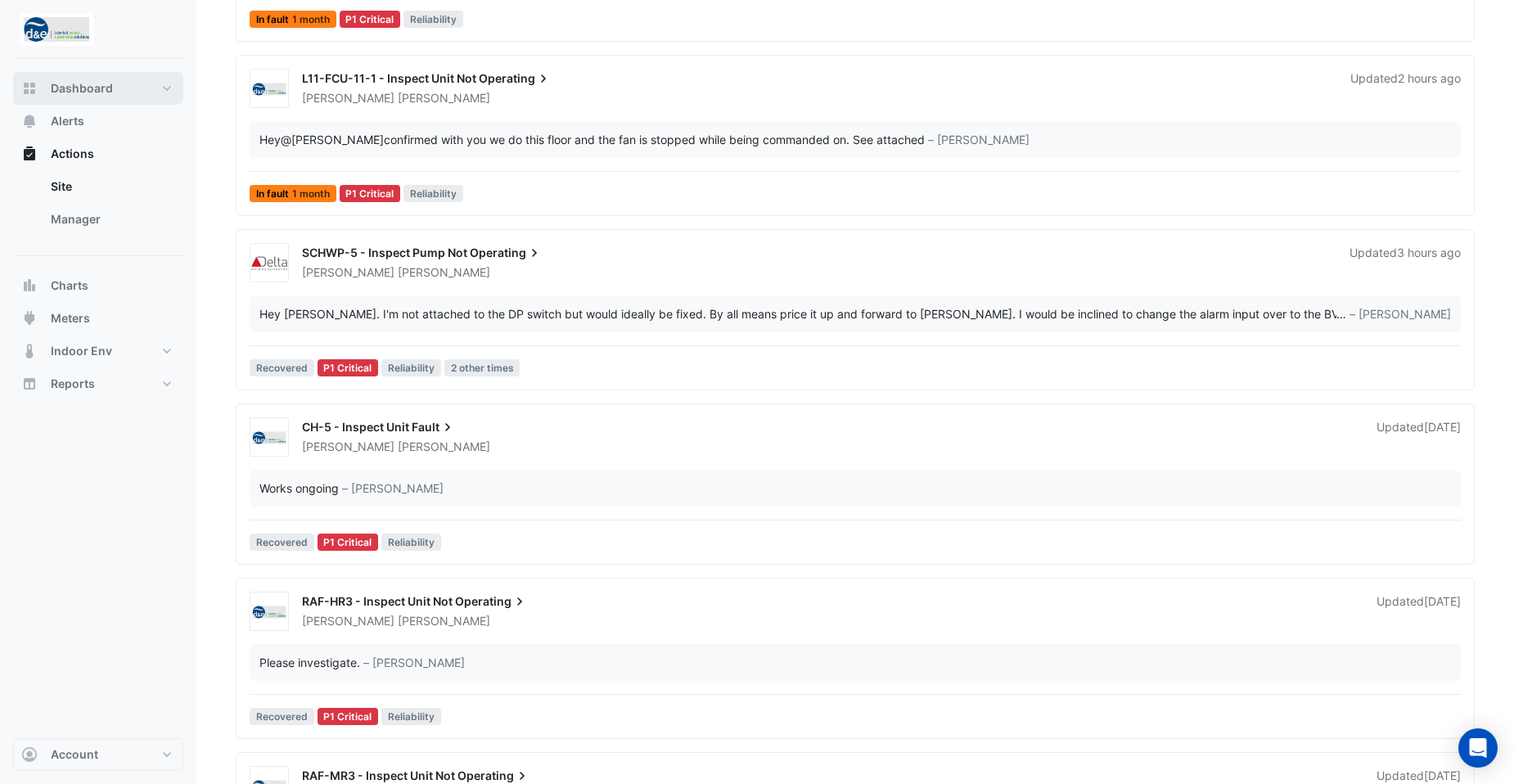
click at [162, 95] on button "Dashboard" at bounding box center [98, 88] width 170 height 33
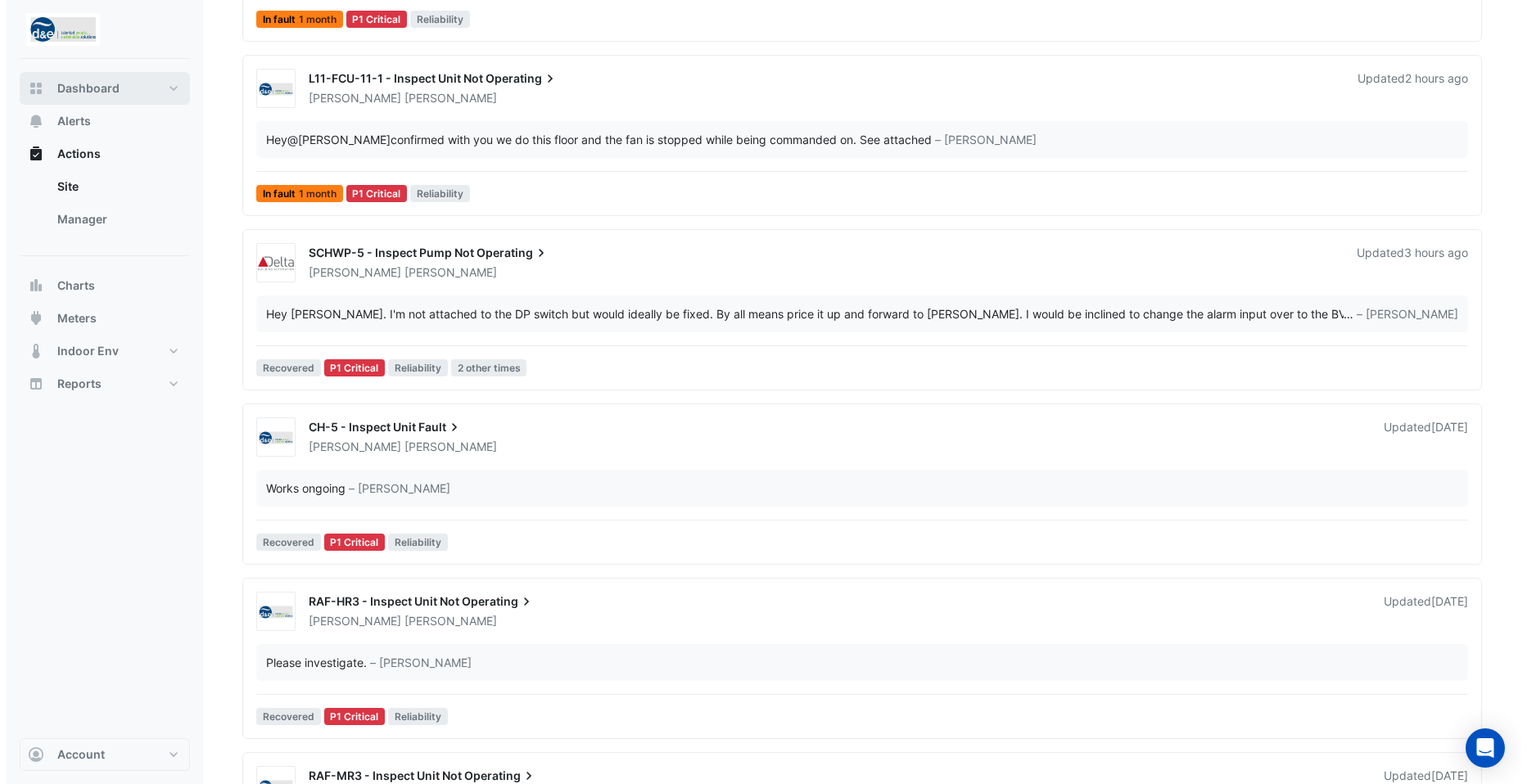
select select "**"
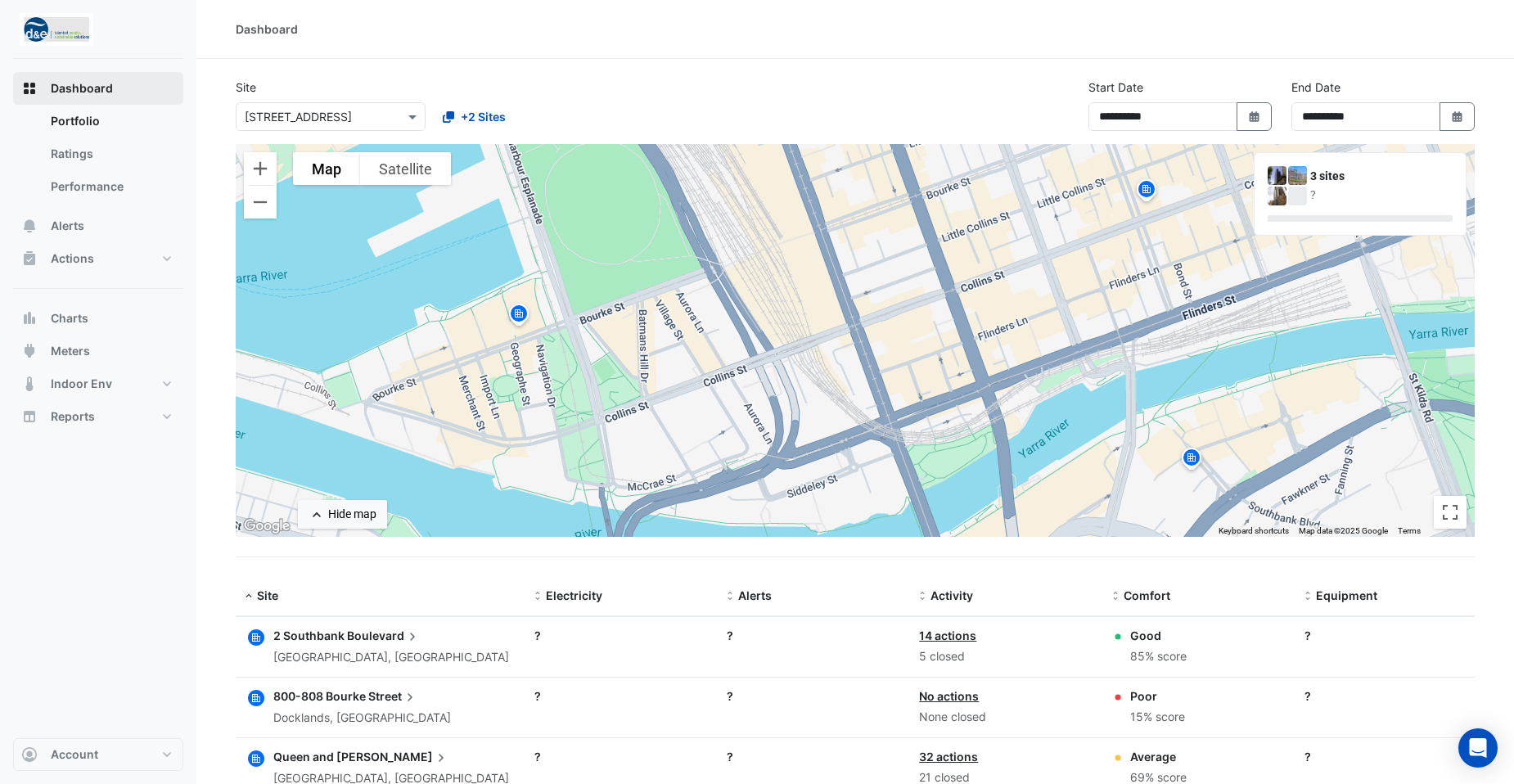
click at [69, 89] on span "Dashboard" at bounding box center [82, 89] width 62 height 17
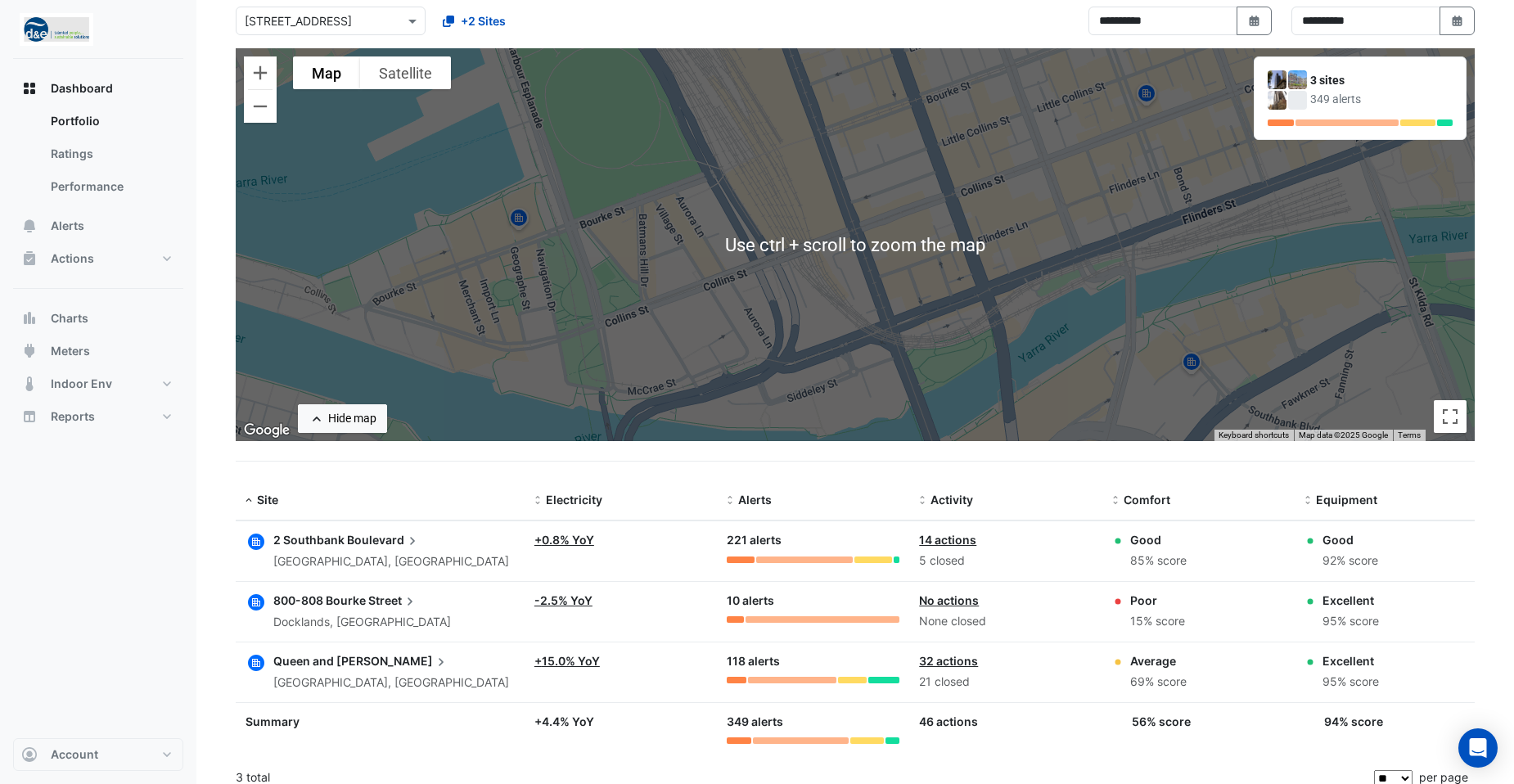
scroll to position [110, 0]
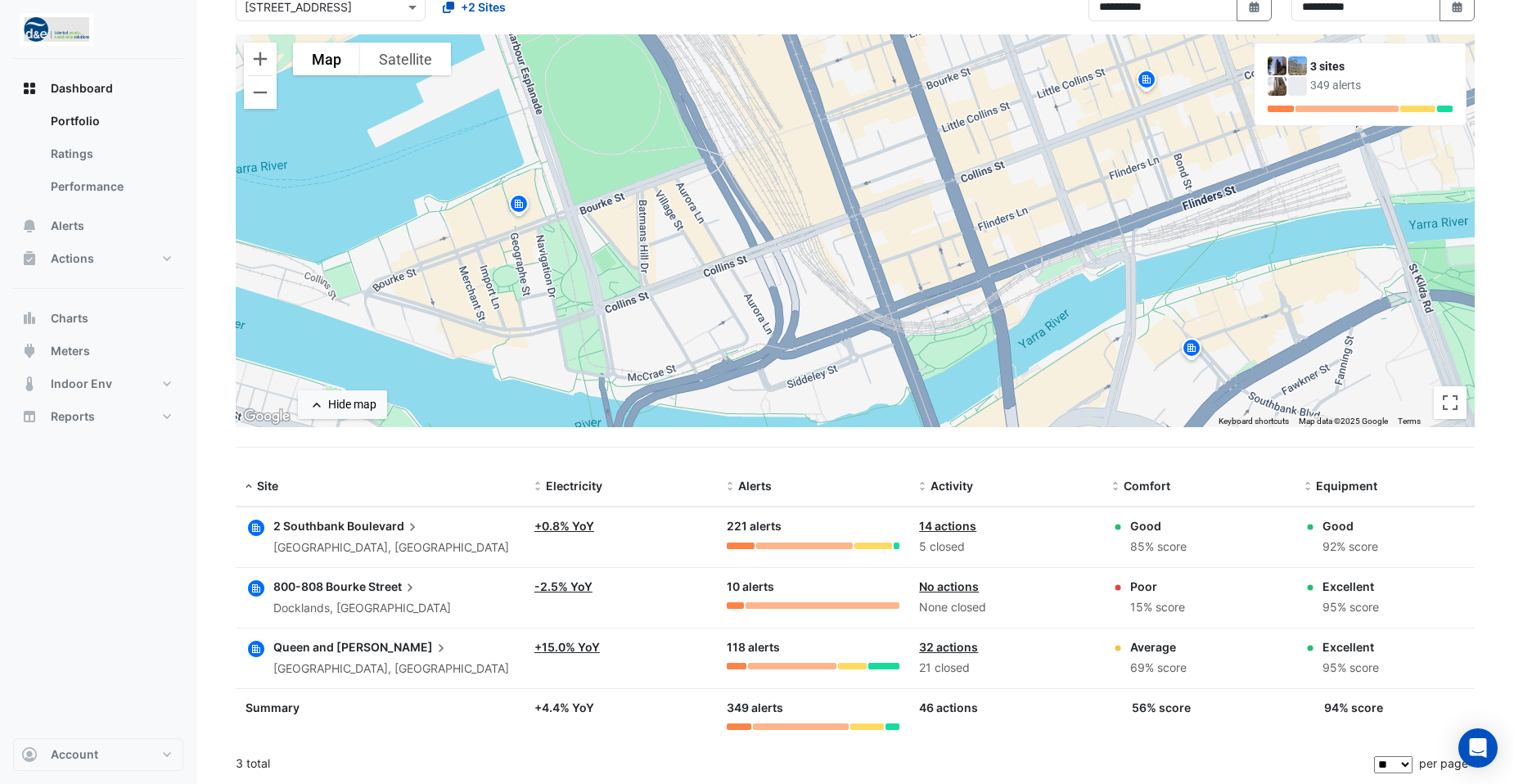
click at [358, 527] on span "Boulevard" at bounding box center [384, 526] width 74 height 18
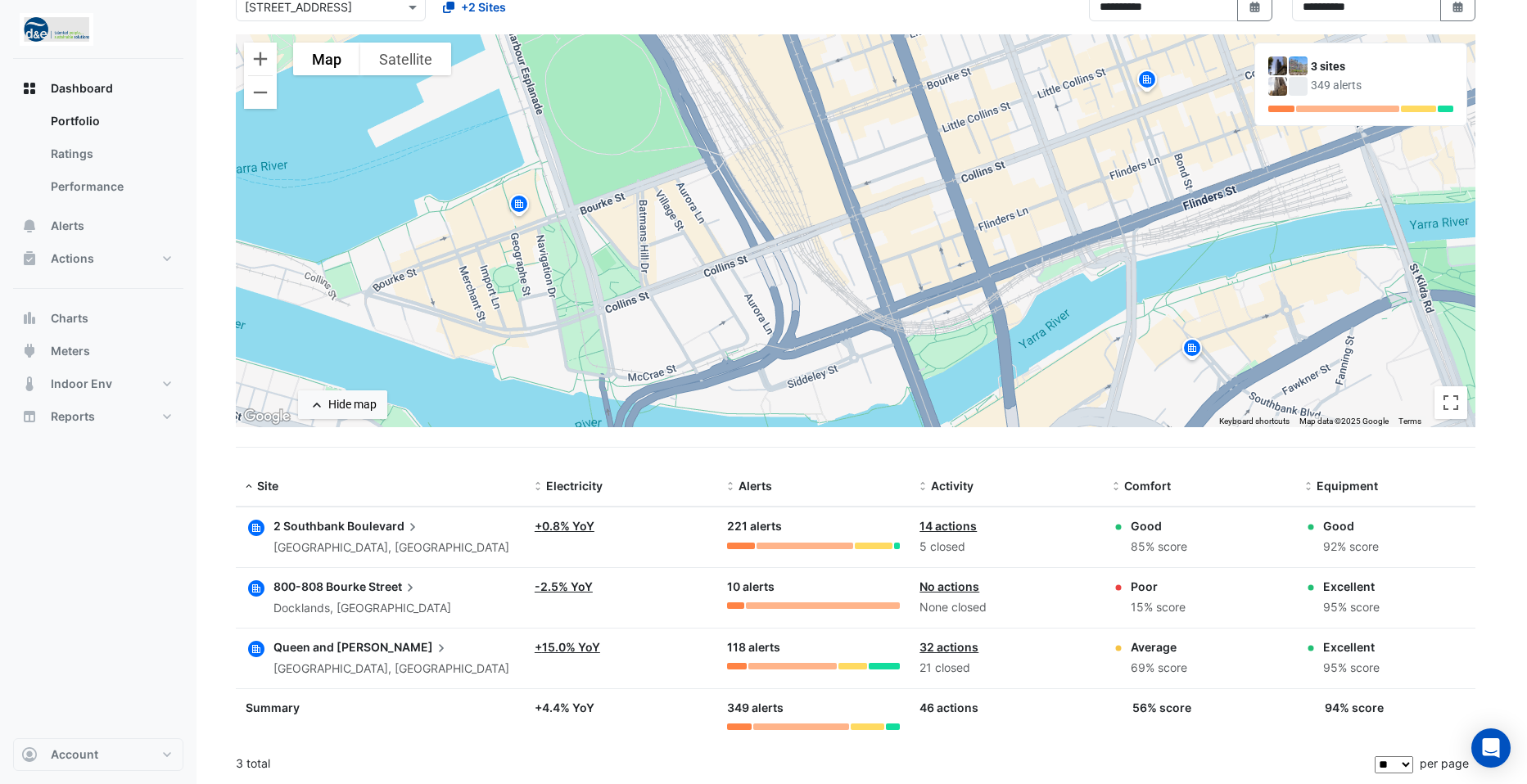
click at [166, 417] on ngb-offcanvas-backdrop at bounding box center [764, 392] width 1527 height 784
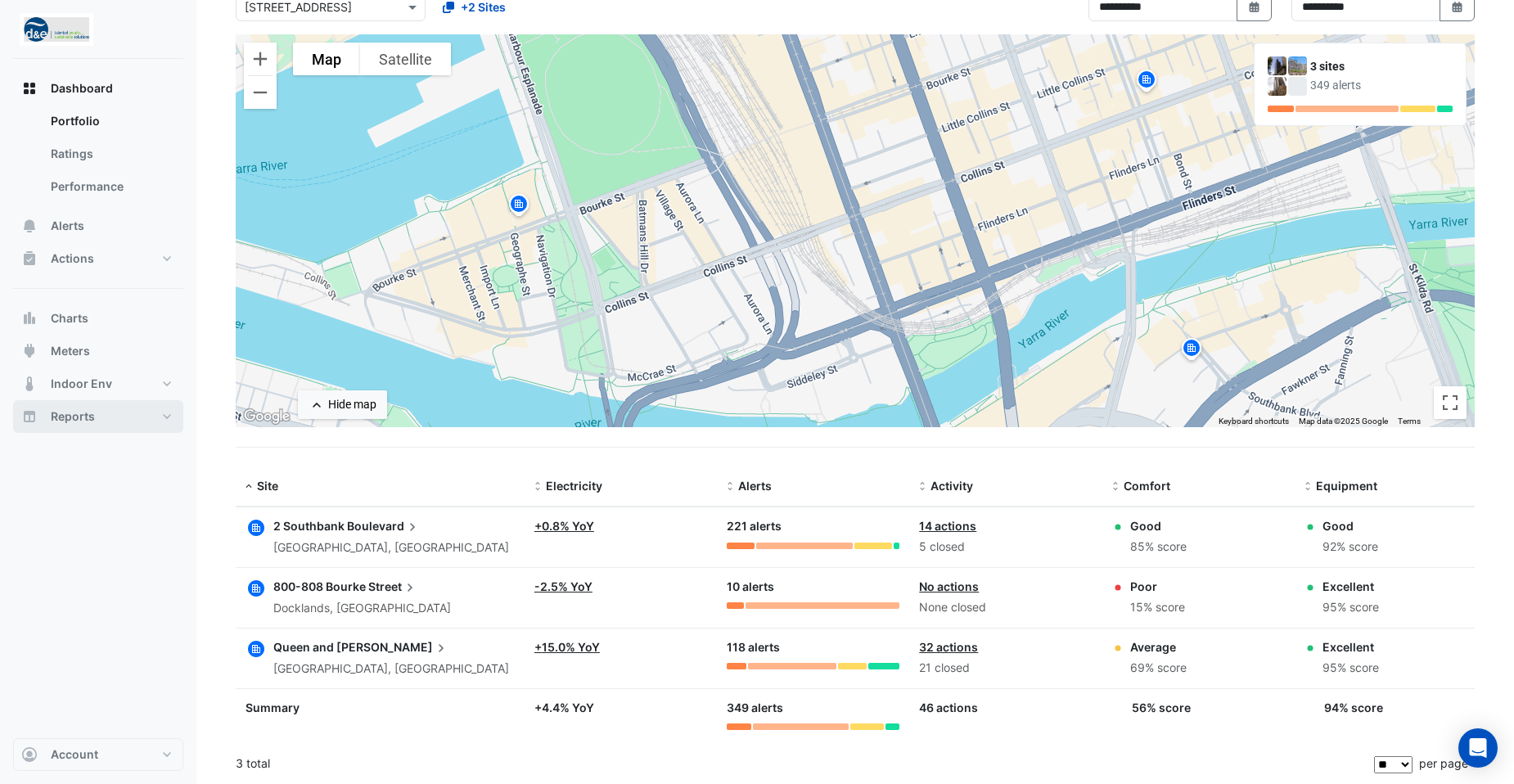
click at [166, 417] on button "Reports" at bounding box center [98, 416] width 170 height 33
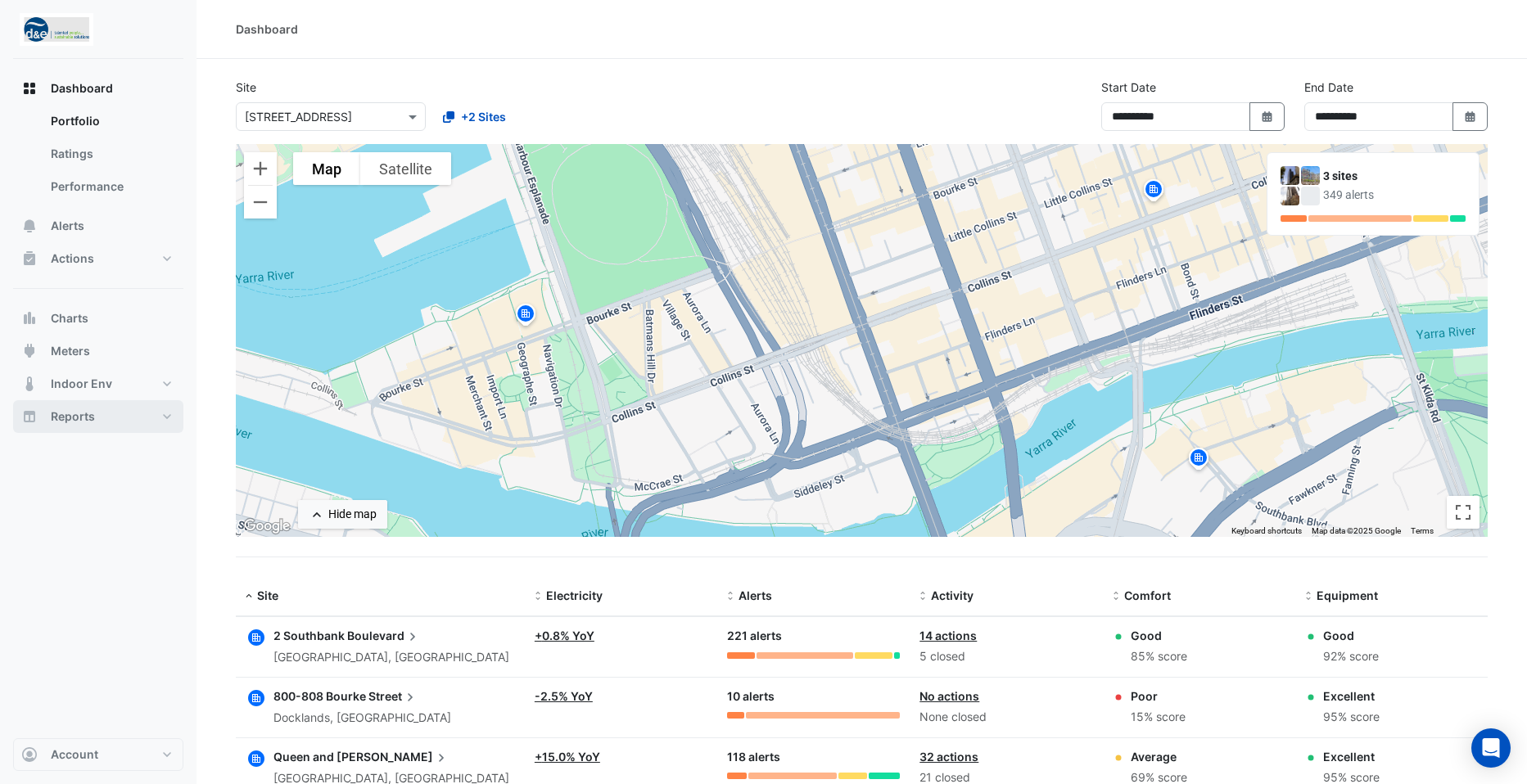
select select "**"
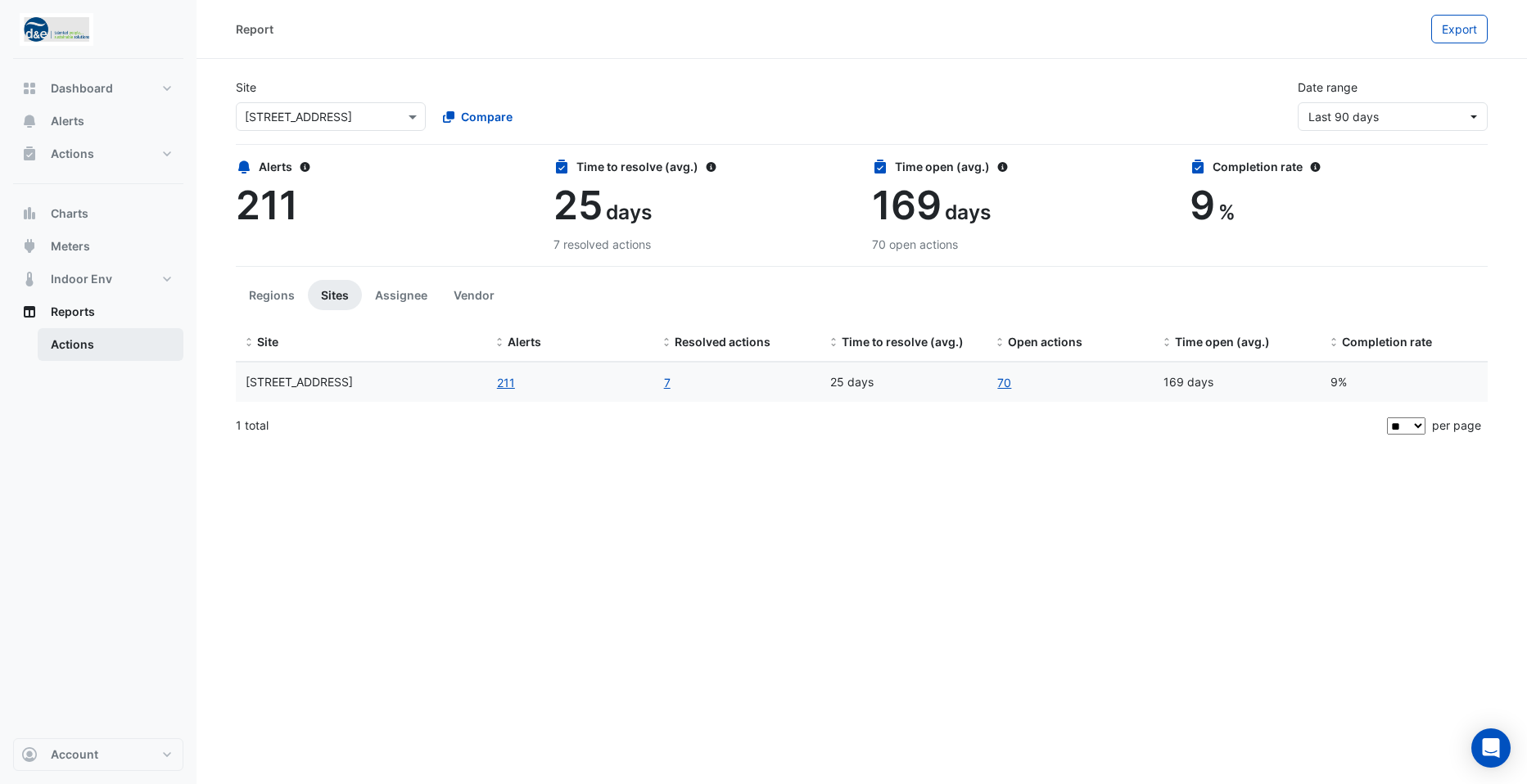
click at [78, 346] on link "Actions" at bounding box center [111, 344] width 146 height 33
click at [62, 149] on span "Actions" at bounding box center [73, 154] width 44 height 17
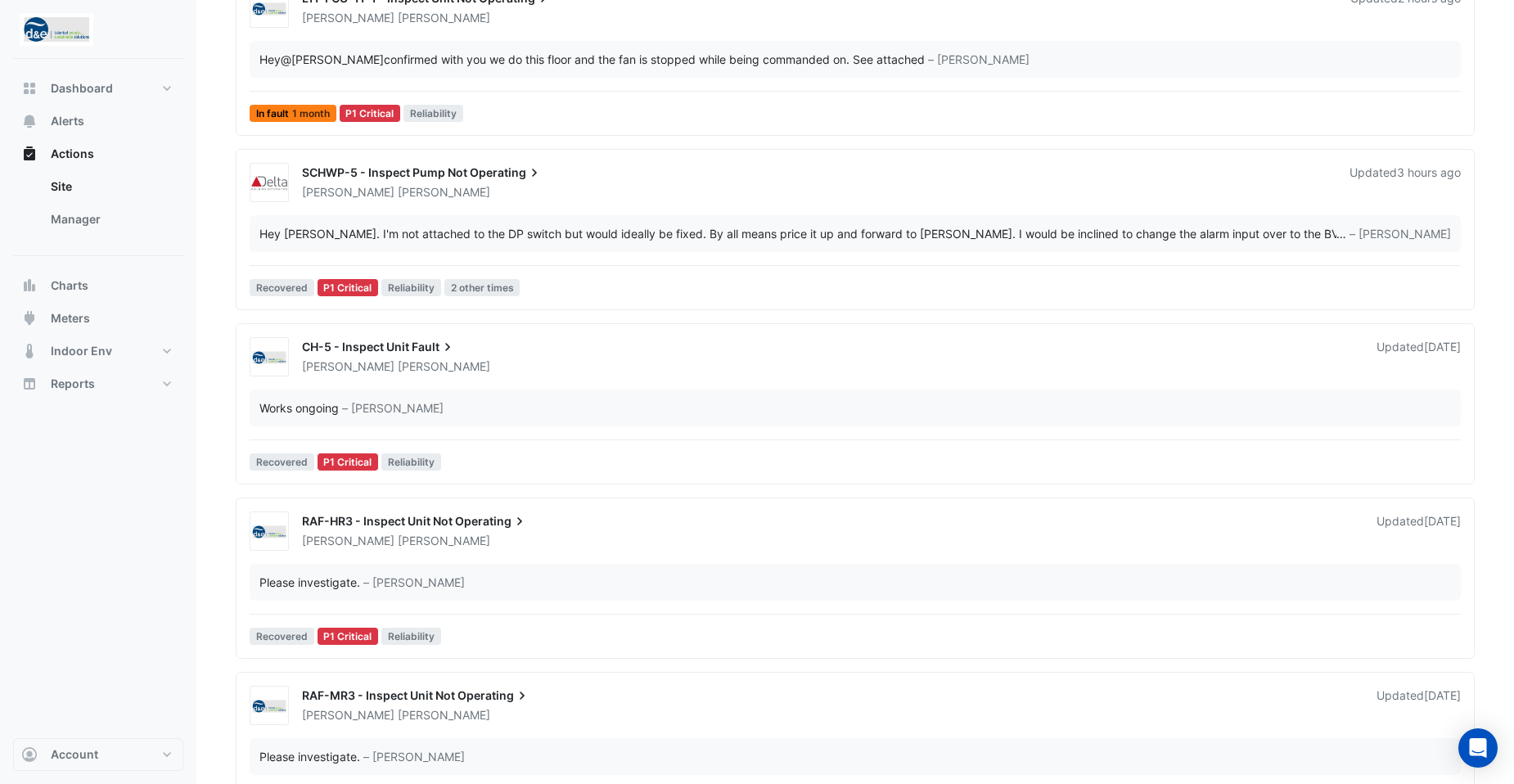
scroll to position [409, 0]
